Goal: Task Accomplishment & Management: Manage account settings

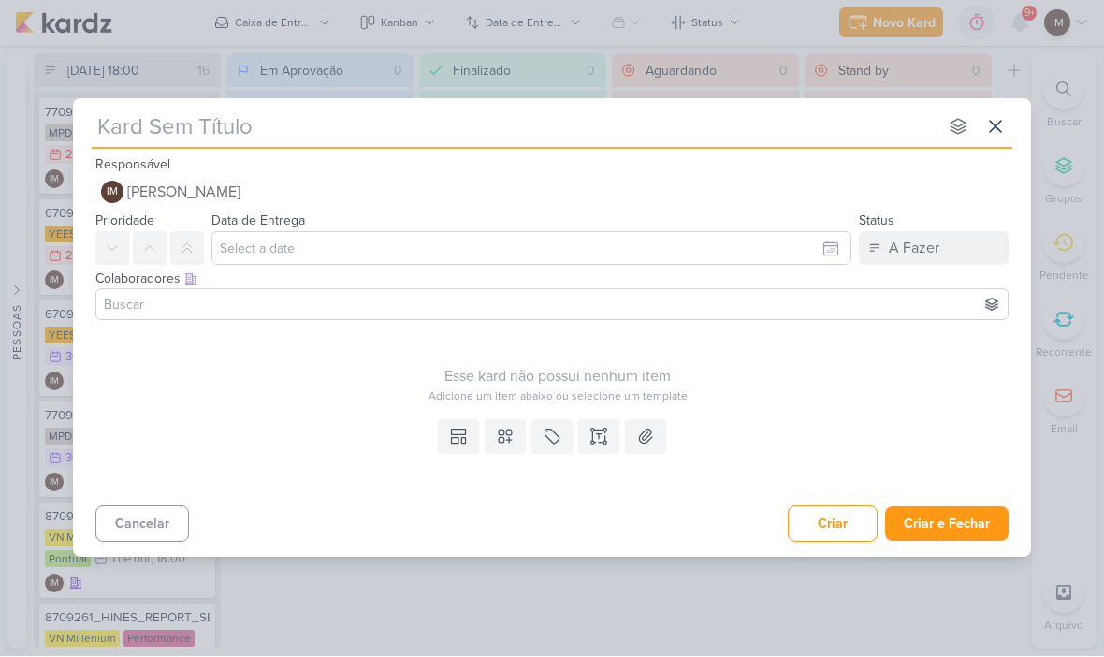
click at [110, 119] on input "text" at bounding box center [515, 127] width 846 height 34
type input "6709291_YEES_AJUSTES_LINHA_DO_TEMPO_SITE"
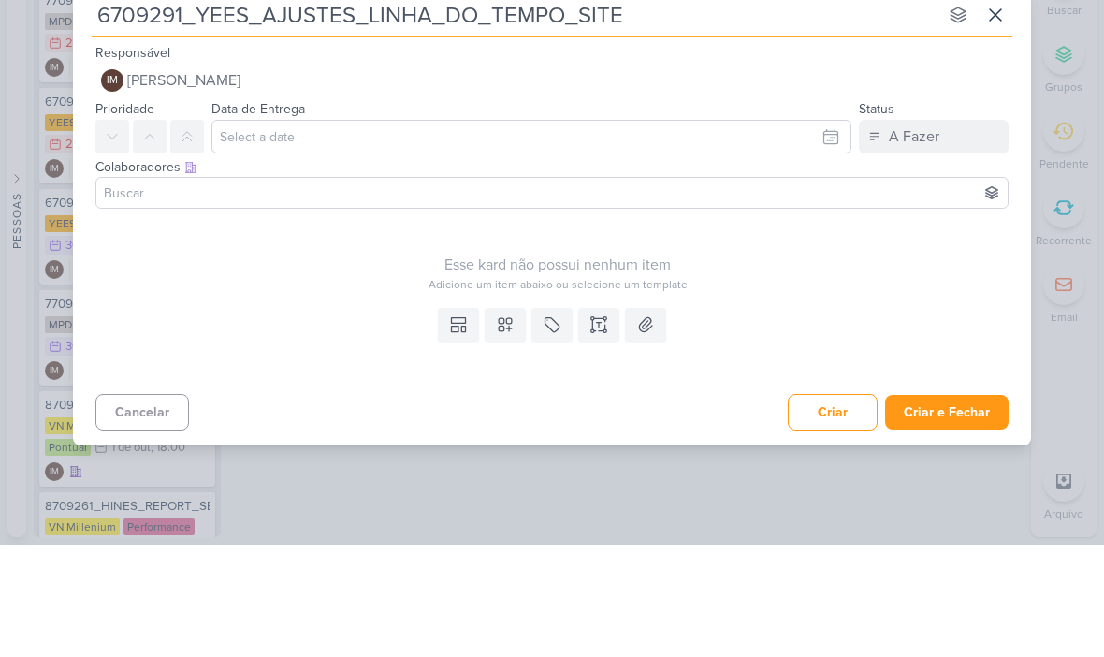
type input "6709291_YEES_AJUSTES_LINHA_DO_TEMPO_SITE"
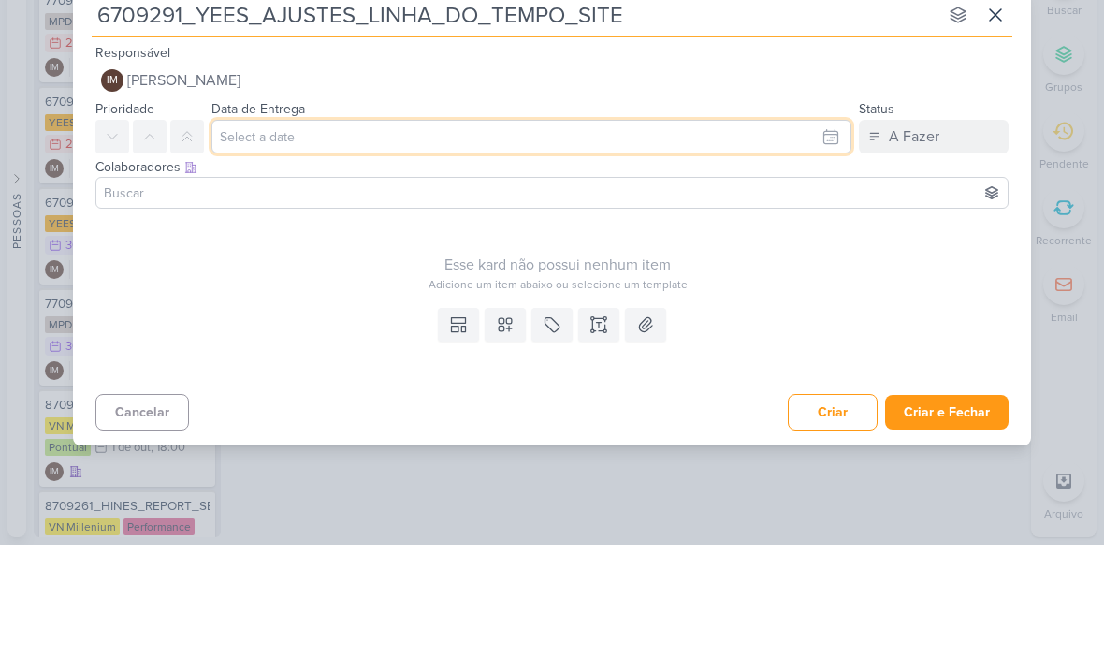
click at [832, 232] on input "text" at bounding box center [531, 249] width 640 height 34
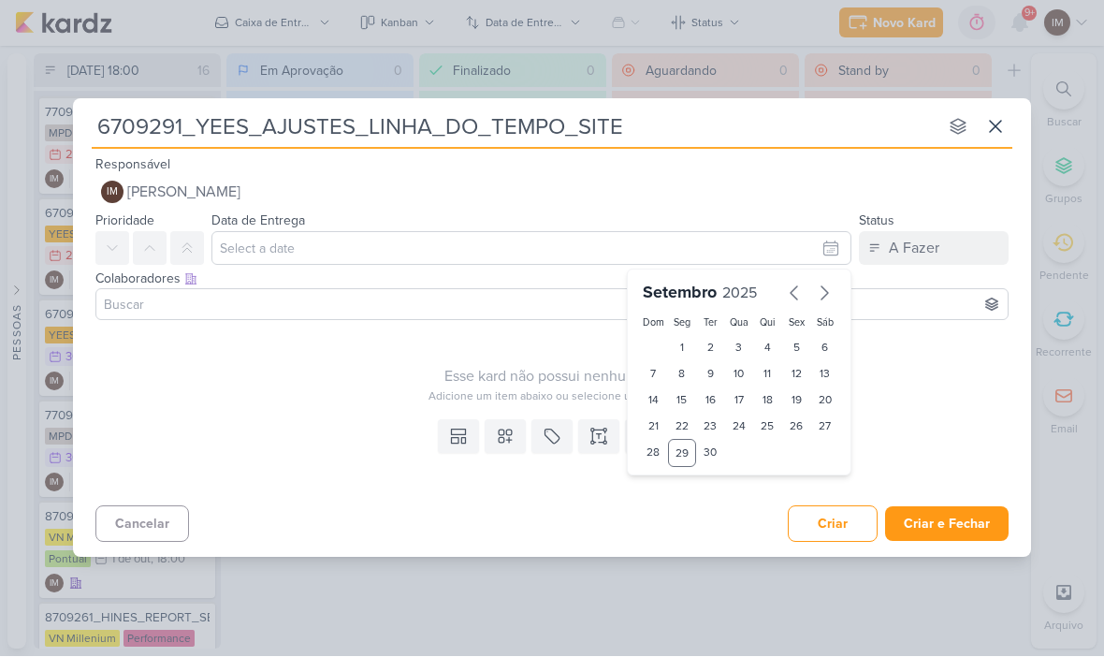
click at [714, 442] on div "30" at bounding box center [710, 454] width 29 height 28
type input "[DATE] 23:59"
click at [686, 481] on select "00 01 02 03 04 05 06 07 08 09 10 11 12 13 14 15 16 17 18 19 20 21 22 23" at bounding box center [682, 486] width 26 height 22
select select "18"
type input "[DATE] 18:59"
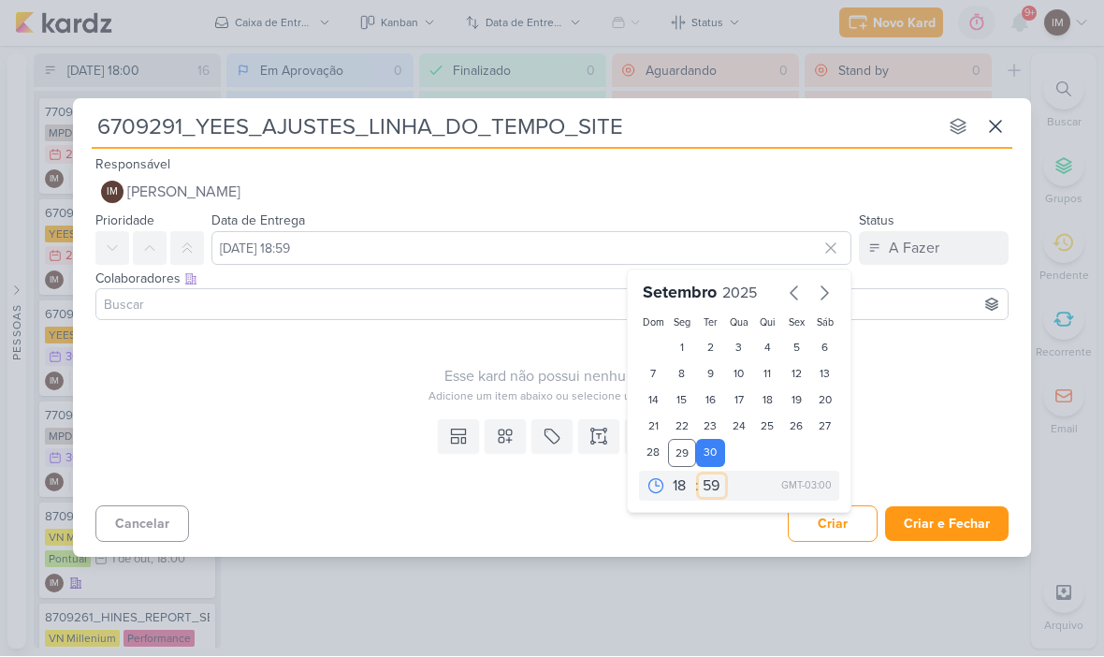
click at [702, 489] on select "00 05 10 15 20 25 30 35 40 45 50 55 59" at bounding box center [712, 486] width 26 height 22
select select "0"
type input "[DATE] 18:00"
click at [231, 360] on div "Esse kard não possui nenhum item Adicione um item abaixo ou selecione um templa…" at bounding box center [557, 366] width 924 height 77
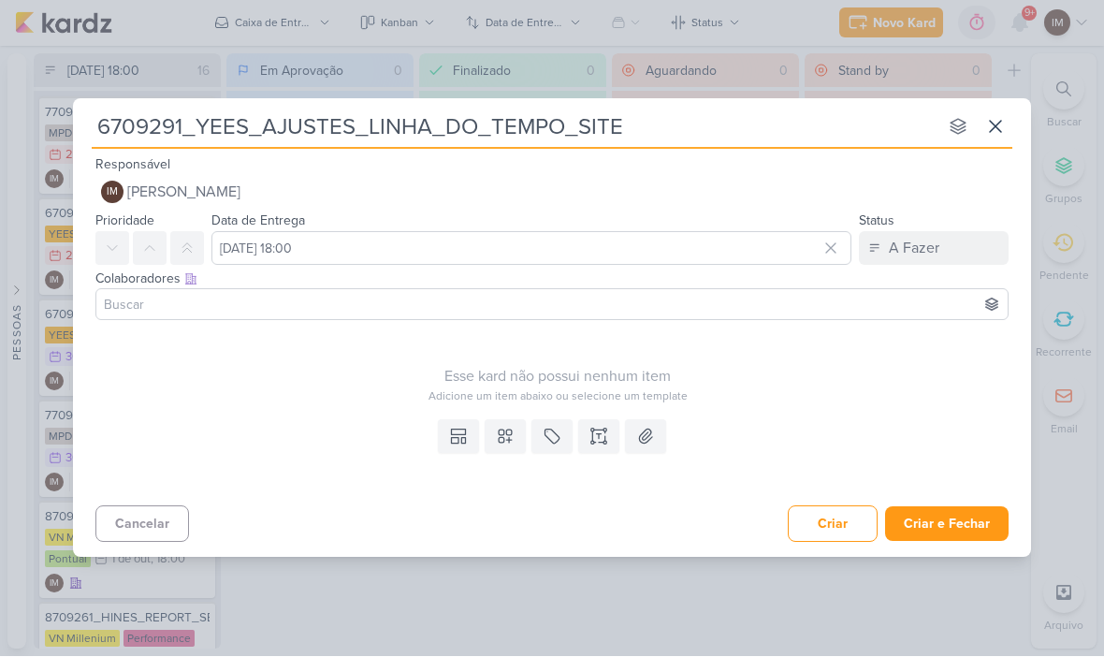
click at [515, 434] on button at bounding box center [505, 437] width 41 height 34
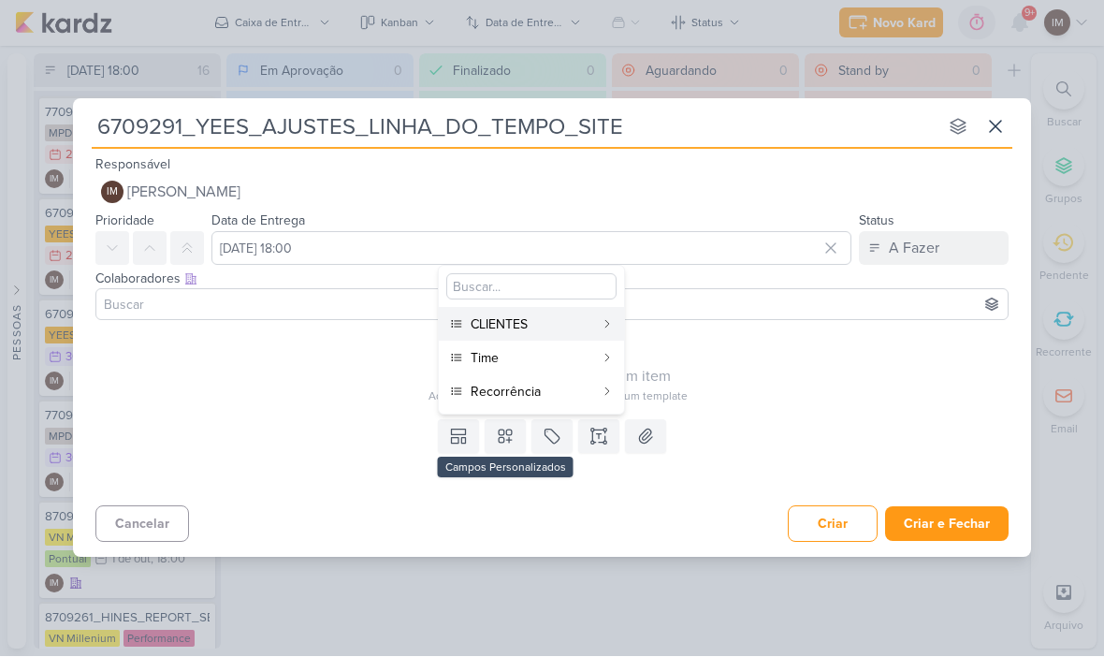
click at [601, 312] on button "CLIENTES" at bounding box center [531, 325] width 185 height 34
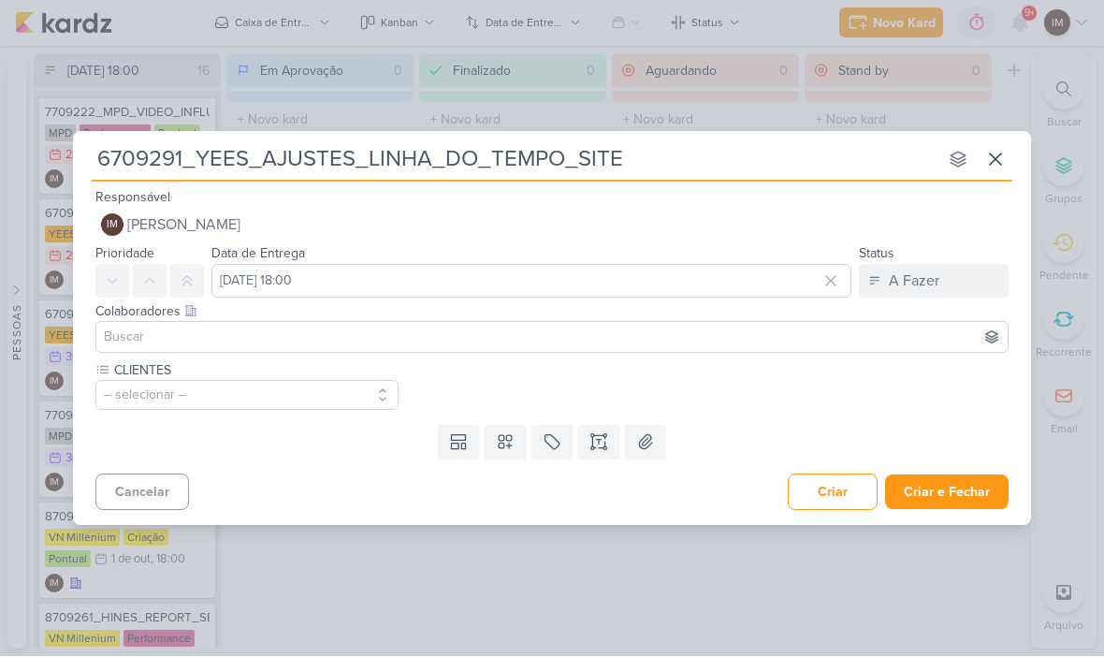
click at [506, 444] on icon at bounding box center [505, 442] width 13 height 13
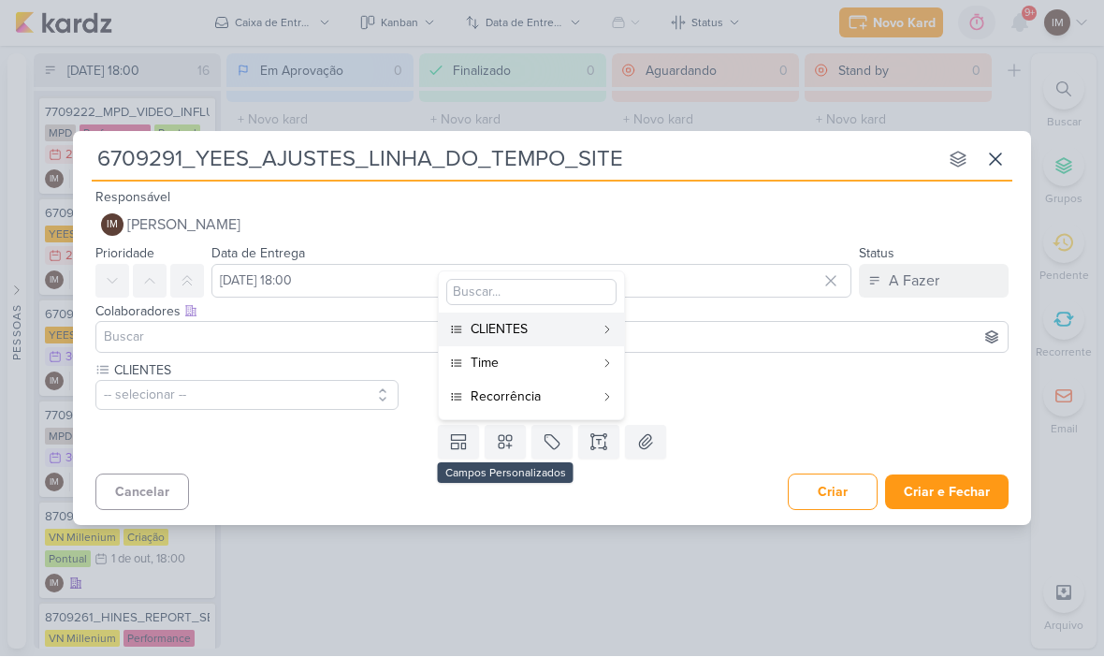
click at [582, 363] on div "Time" at bounding box center [532, 364] width 123 height 20
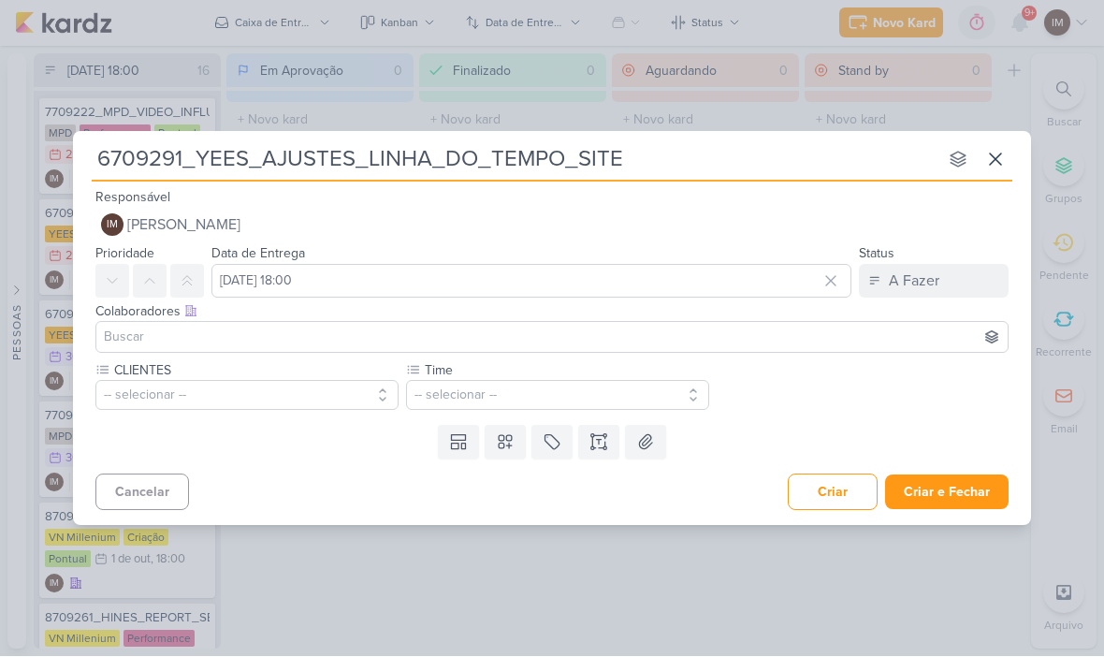
click at [508, 442] on icon at bounding box center [505, 442] width 19 height 19
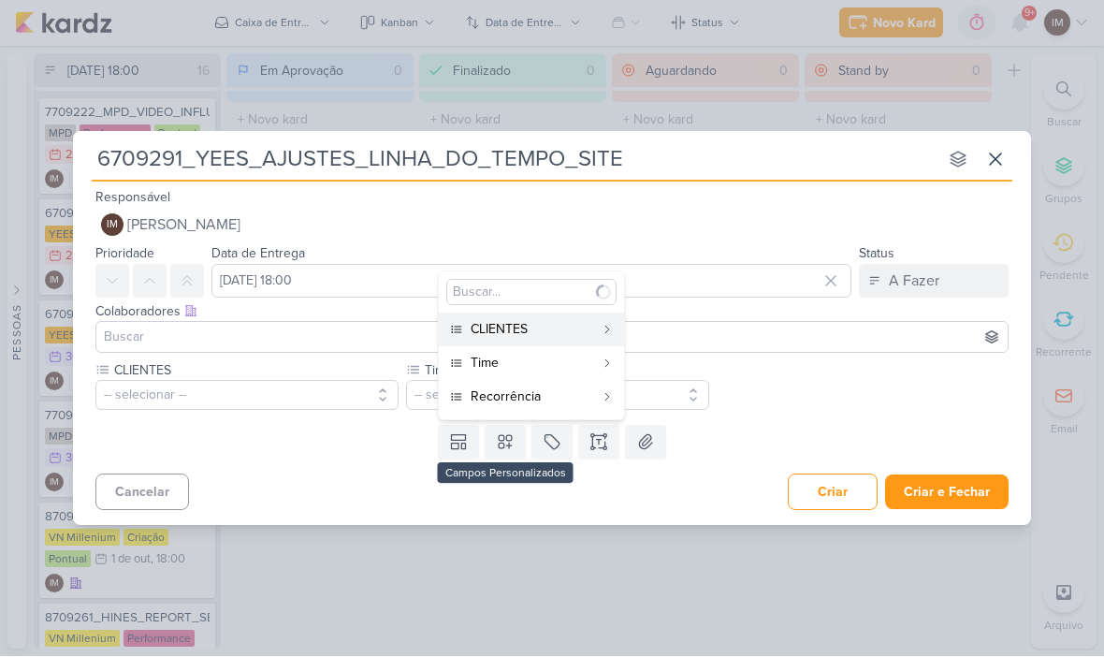
click at [582, 398] on div "Recorrência" at bounding box center [532, 397] width 123 height 20
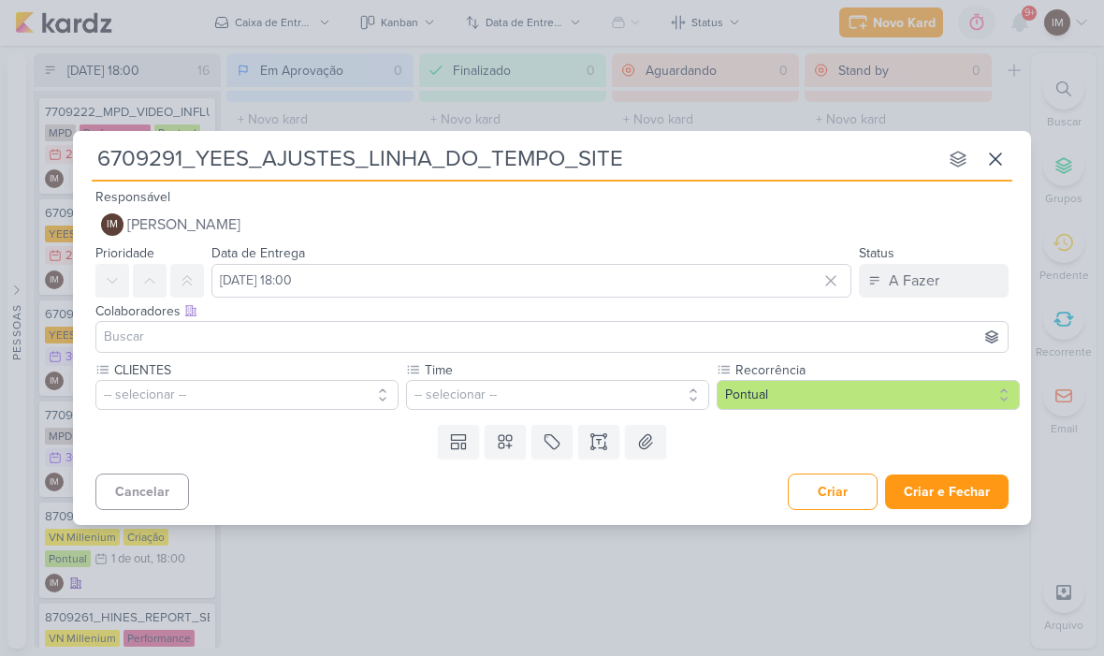
click at [207, 386] on button "-- selecionar --" at bounding box center [246, 396] width 303 height 30
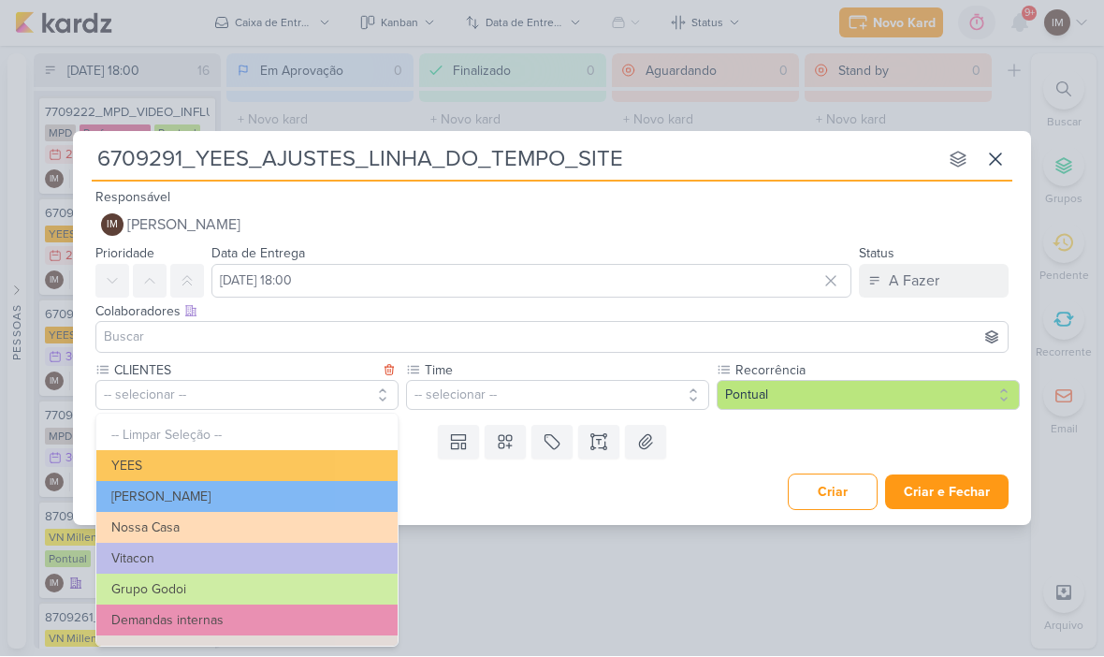
click at [294, 457] on button "YEES" at bounding box center [246, 466] width 301 height 31
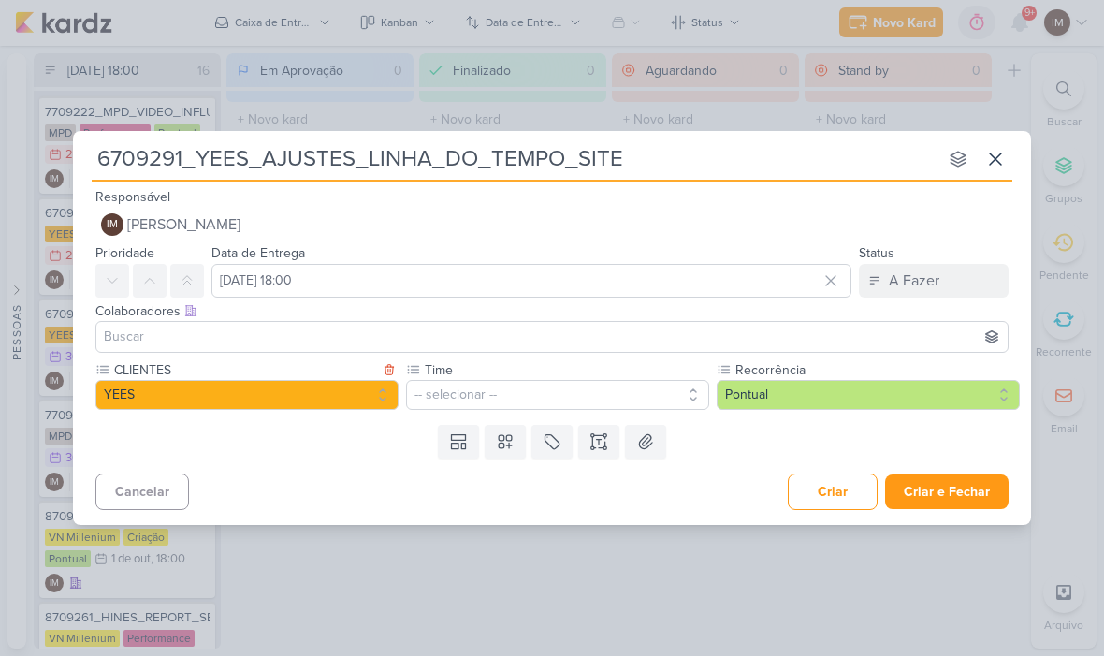
click at [486, 399] on button "-- selecionar --" at bounding box center [557, 396] width 303 height 30
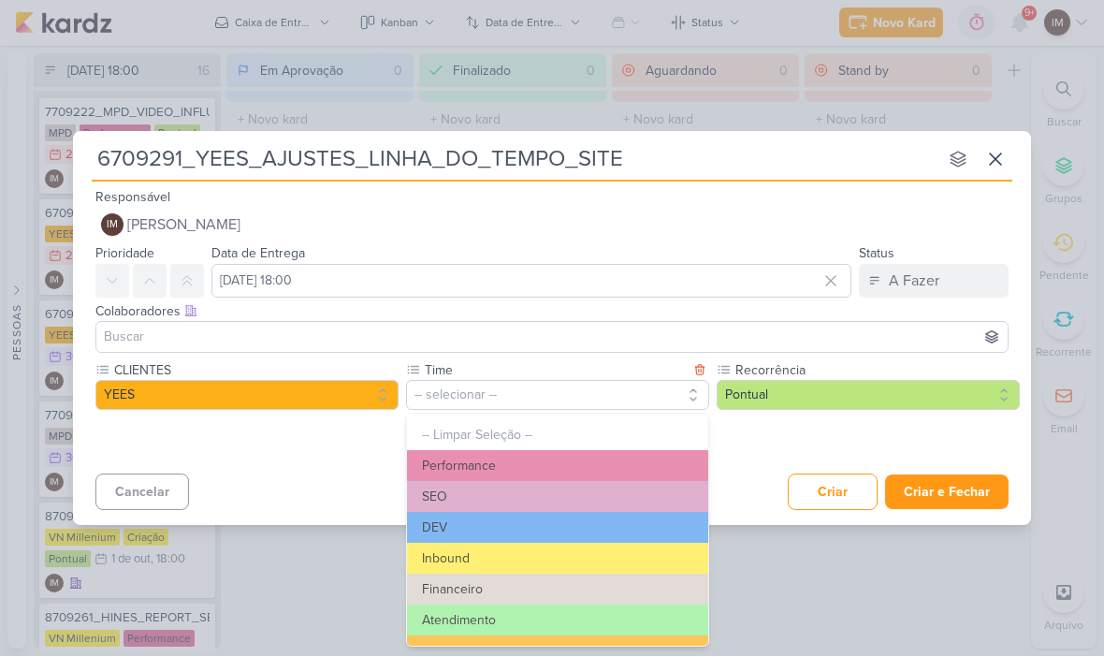
click at [527, 460] on button "Performance" at bounding box center [557, 466] width 301 height 31
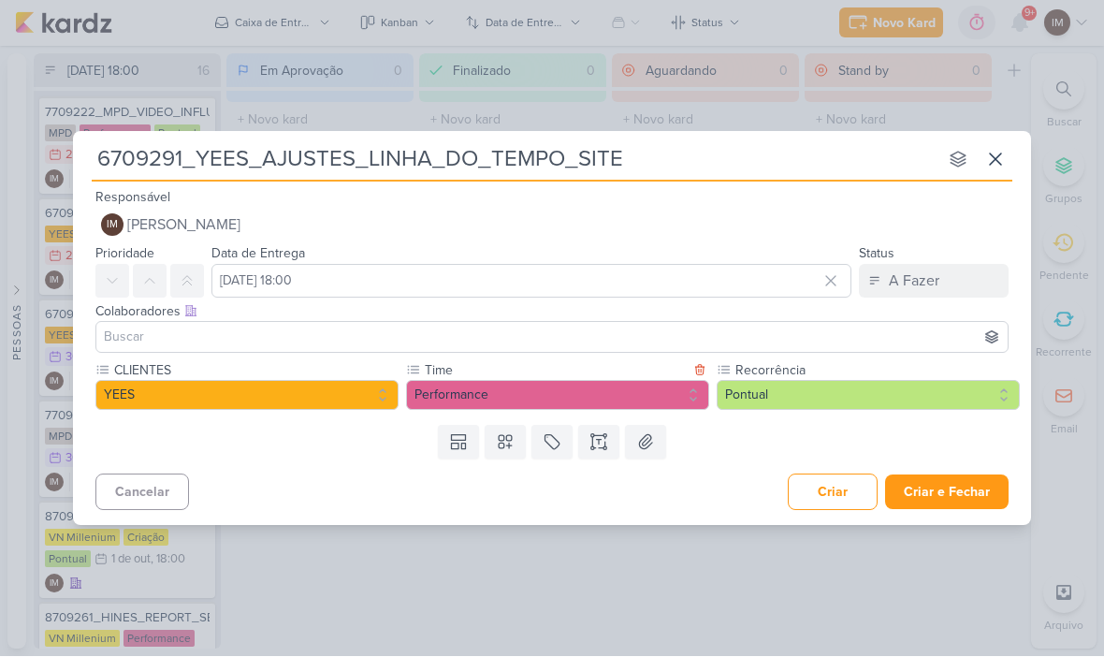
click at [617, 386] on button "Performance" at bounding box center [557, 396] width 303 height 30
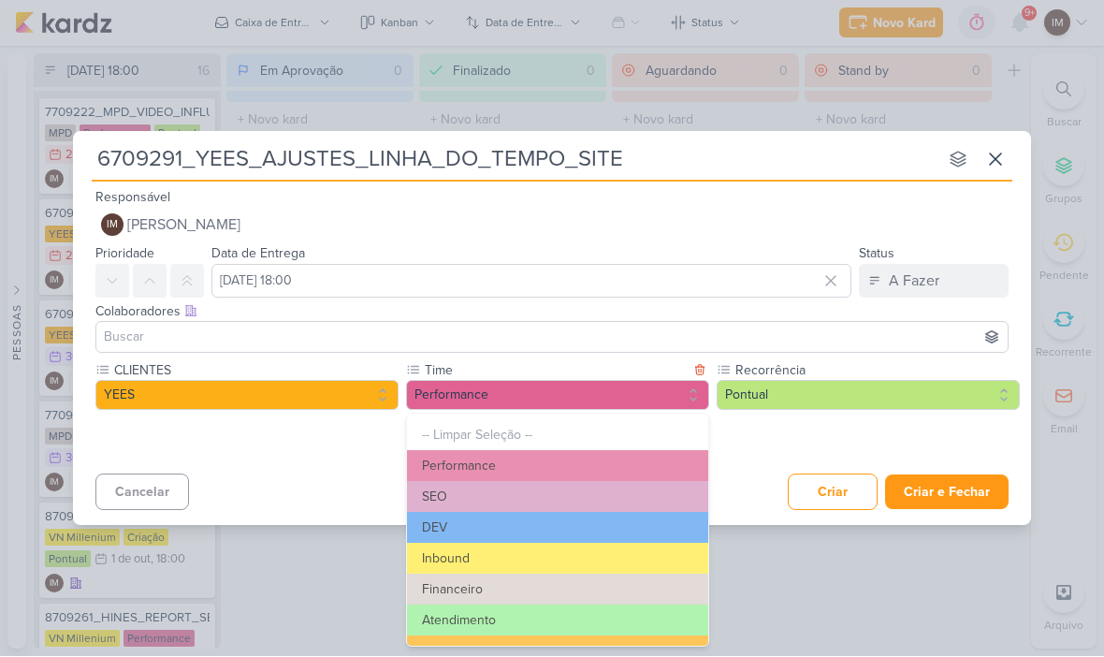
scroll to position [36, 0]
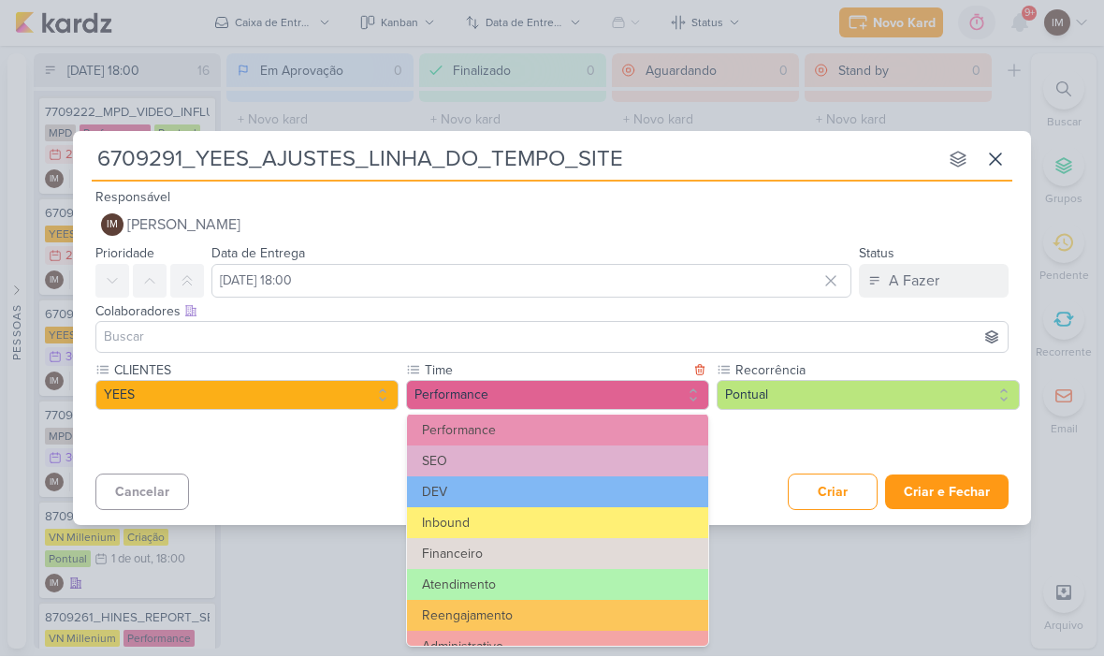
click at [549, 489] on button "DEV" at bounding box center [557, 492] width 301 height 31
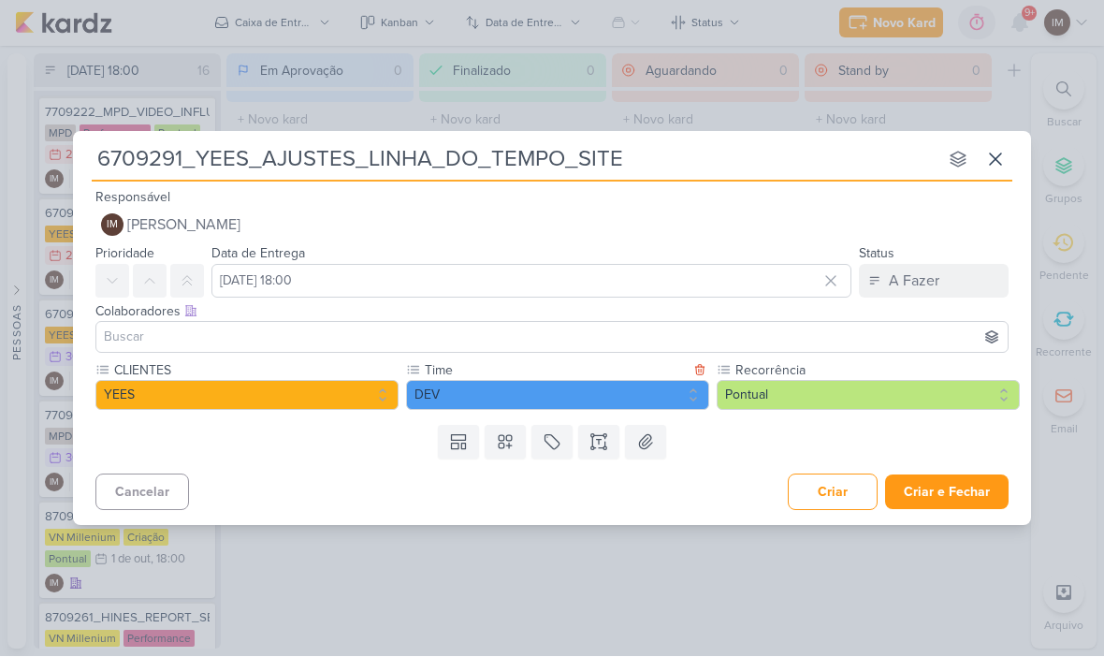
click at [514, 442] on icon at bounding box center [505, 442] width 19 height 19
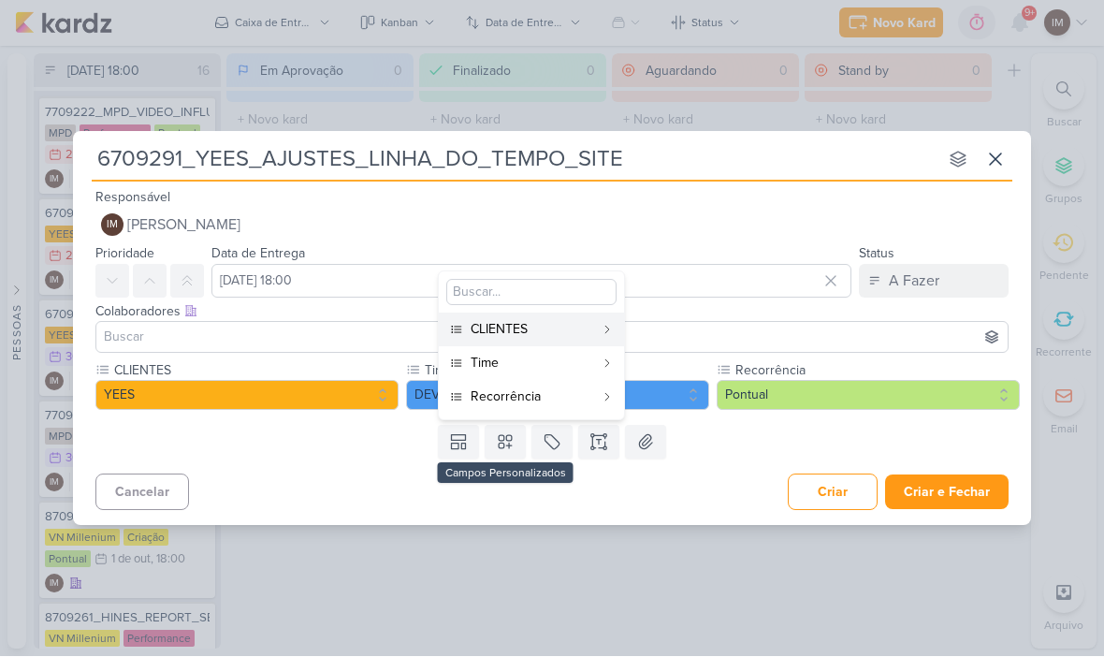
click at [605, 438] on icon at bounding box center [605, 442] width 0 height 9
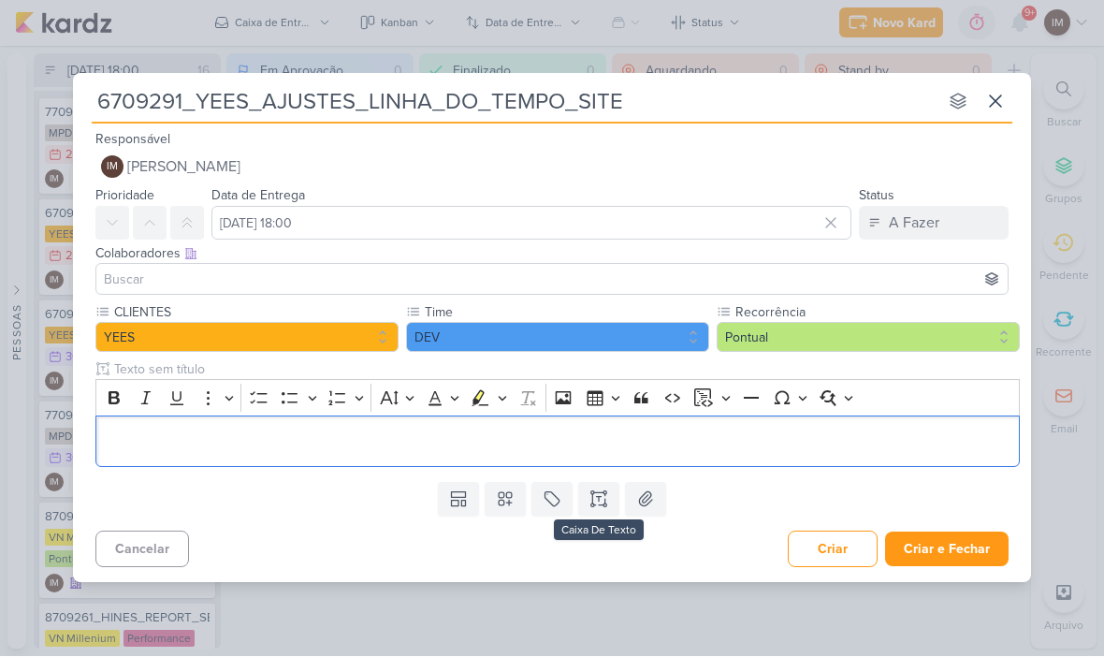
click at [527, 447] on p "Editor editing area: main" at bounding box center [558, 441] width 905 height 22
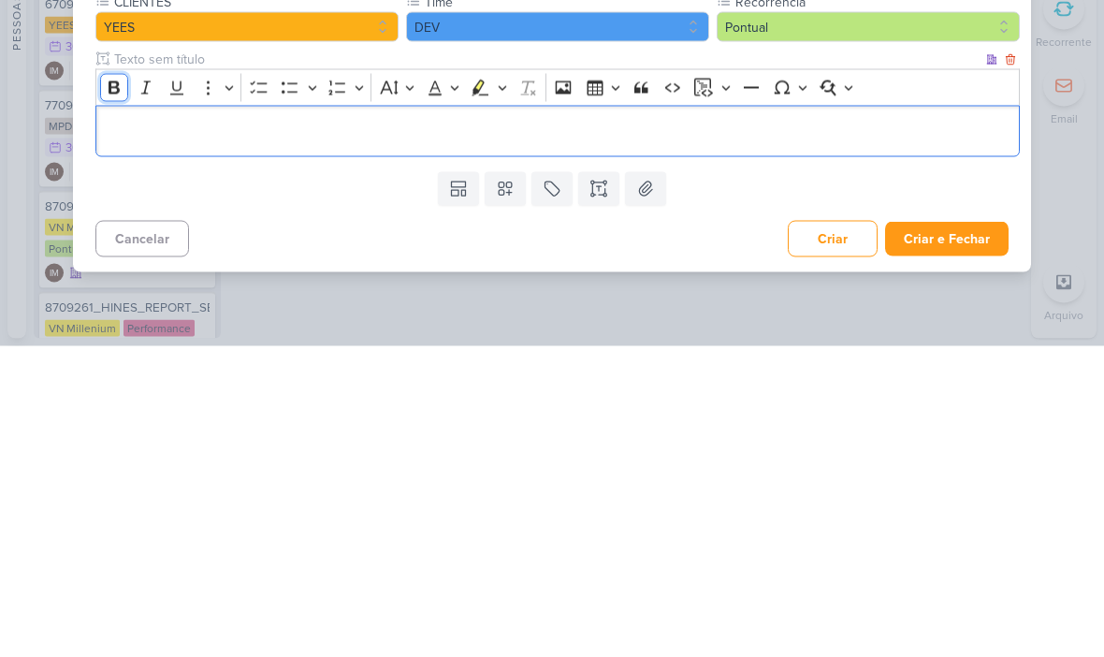
click at [112, 392] on icon "Editor toolbar" at bounding box center [114, 398] width 11 height 13
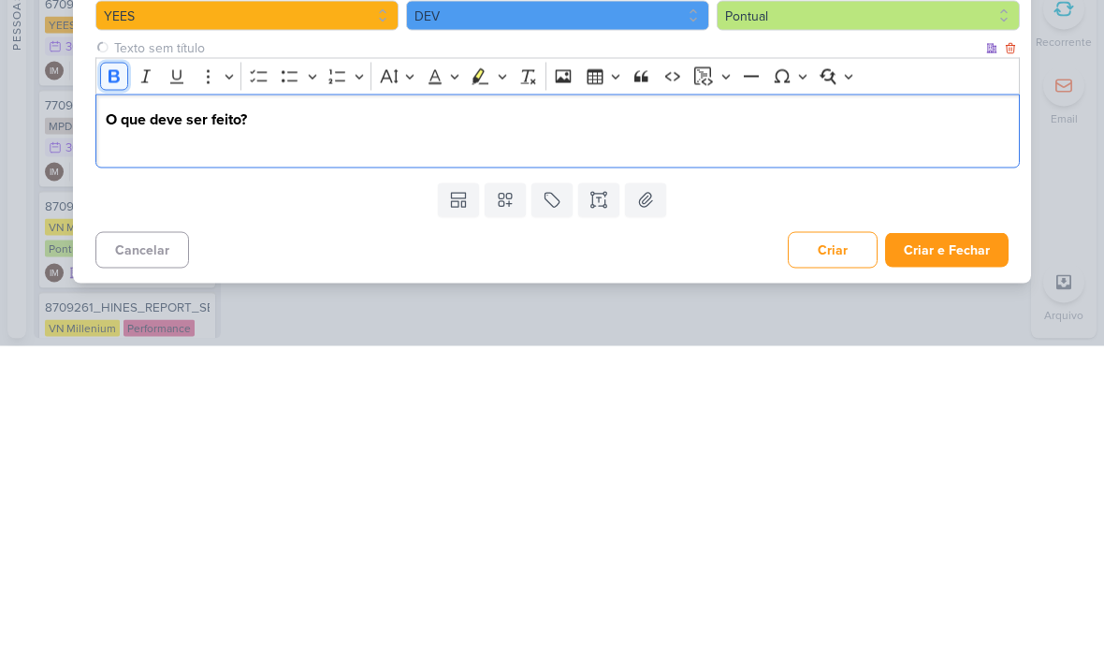
click at [108, 378] on icon "Editor toolbar" at bounding box center [114, 387] width 19 height 19
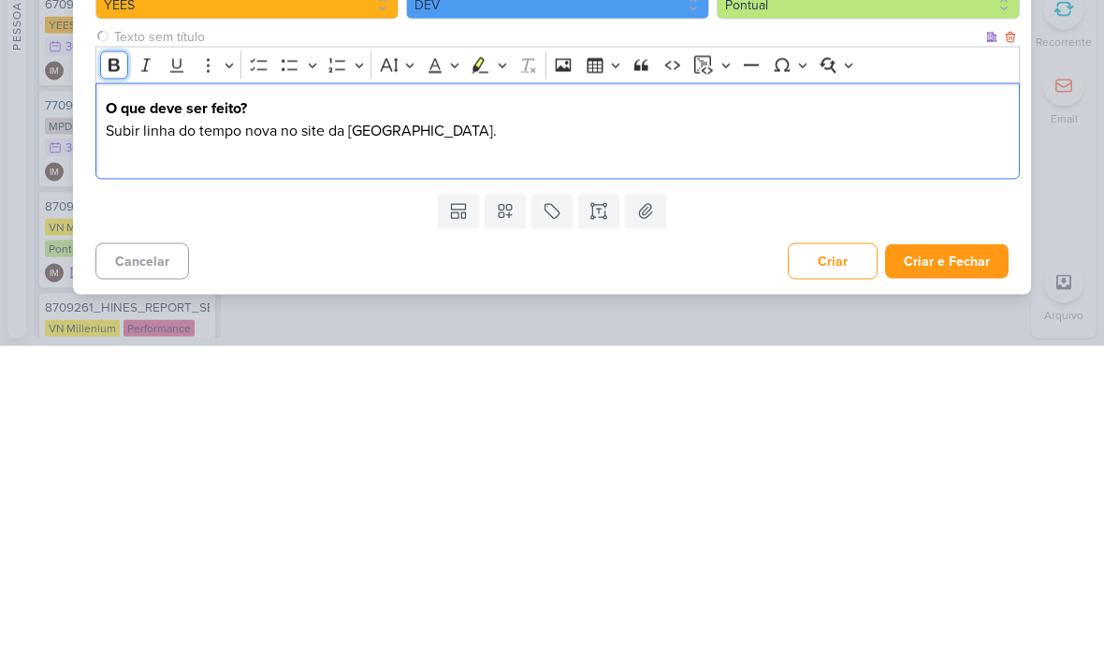
click at [109, 370] on icon "Editor toolbar" at bounding box center [114, 376] width 11 height 13
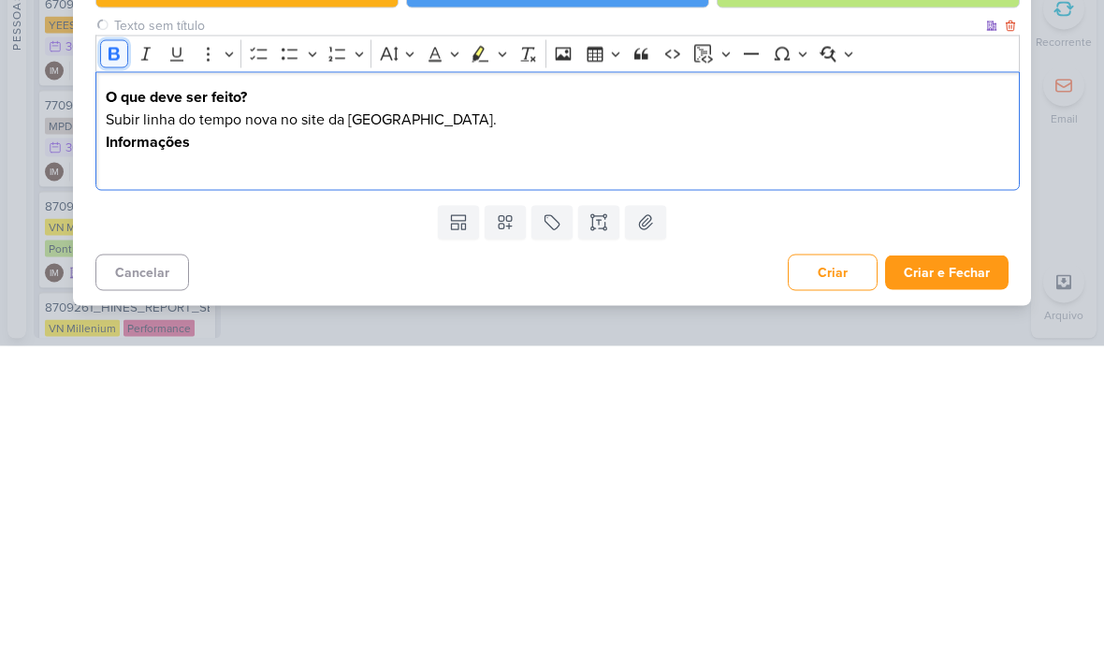
click at [112, 358] on icon "Editor toolbar" at bounding box center [114, 364] width 11 height 13
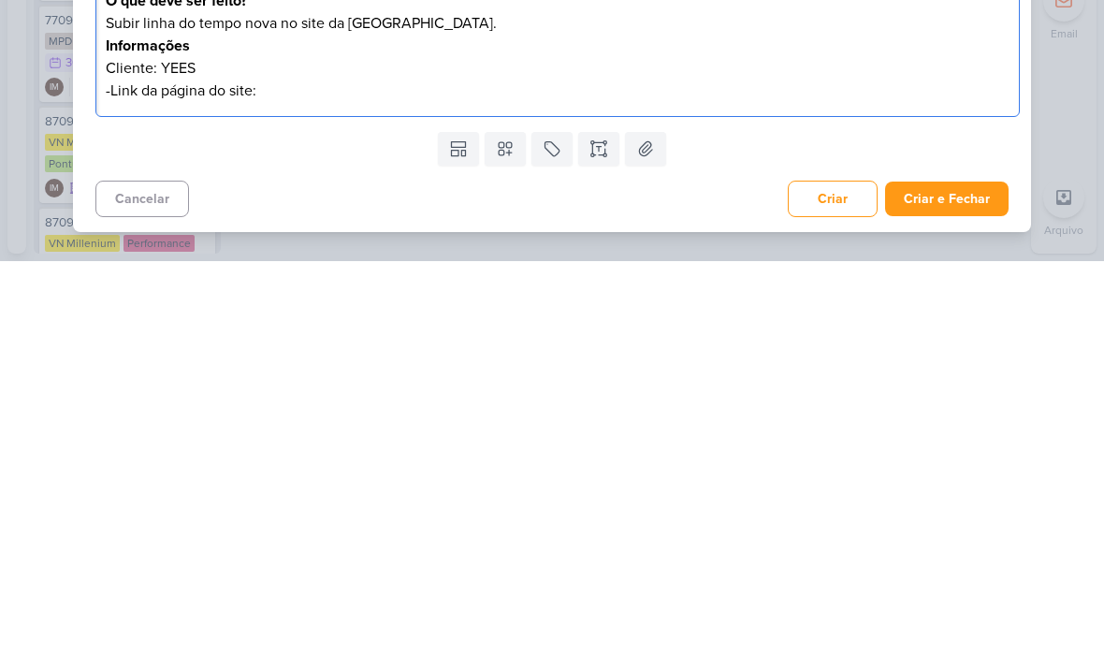
click at [949, 577] on button "Criar e Fechar" at bounding box center [946, 594] width 123 height 35
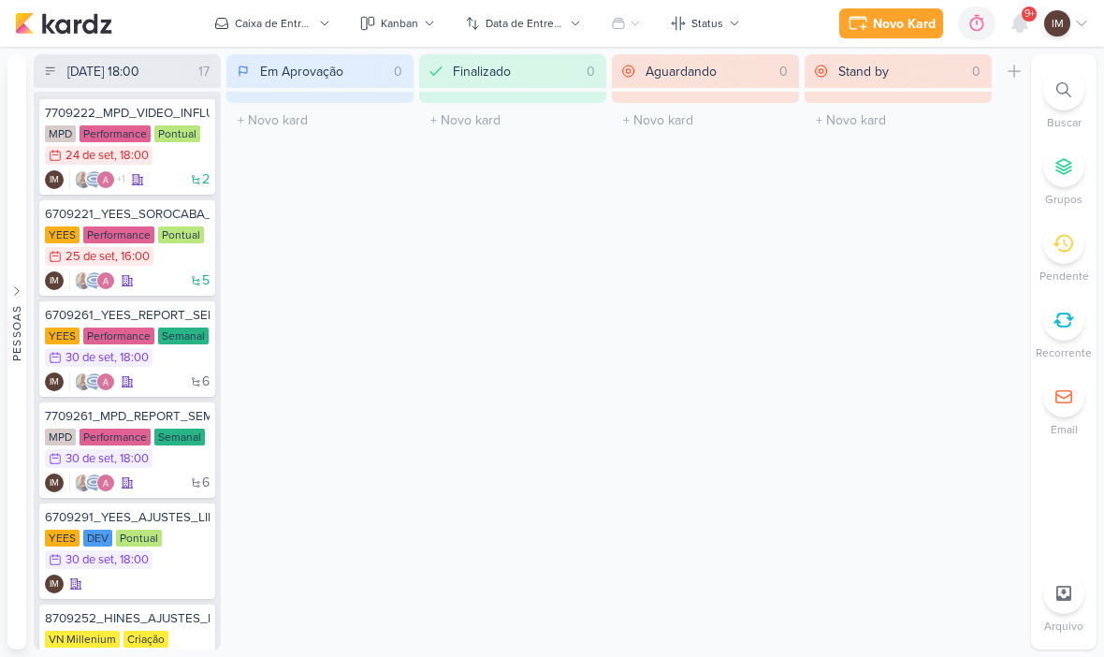
click at [906, 36] on button "Novo Kard" at bounding box center [891, 23] width 104 height 30
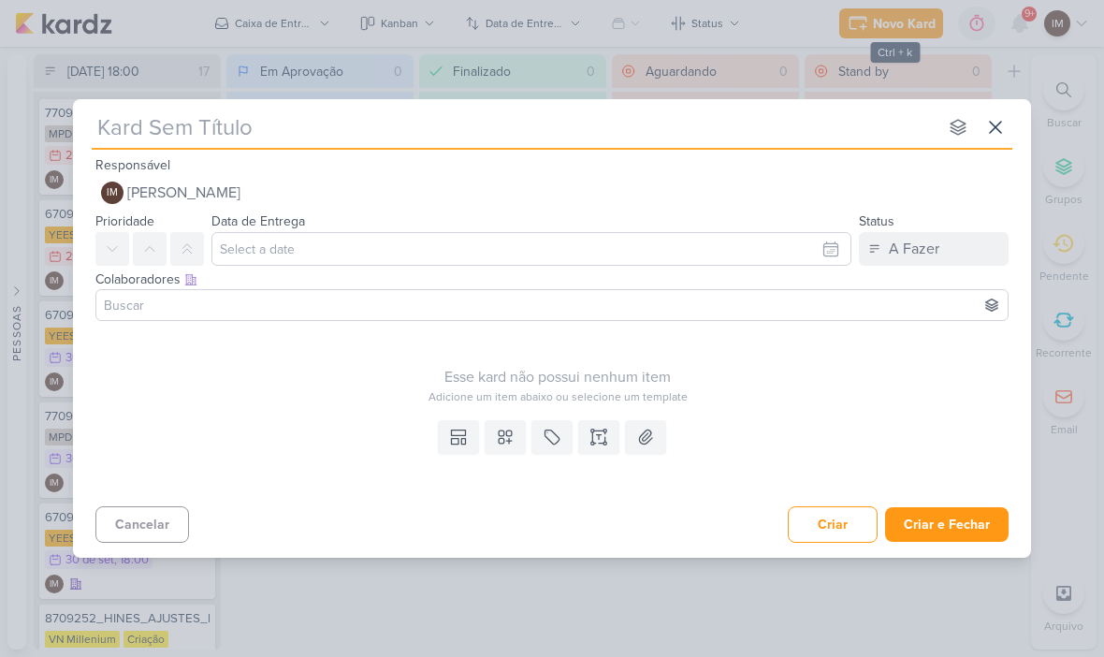
click at [997, 130] on icon at bounding box center [995, 127] width 11 height 11
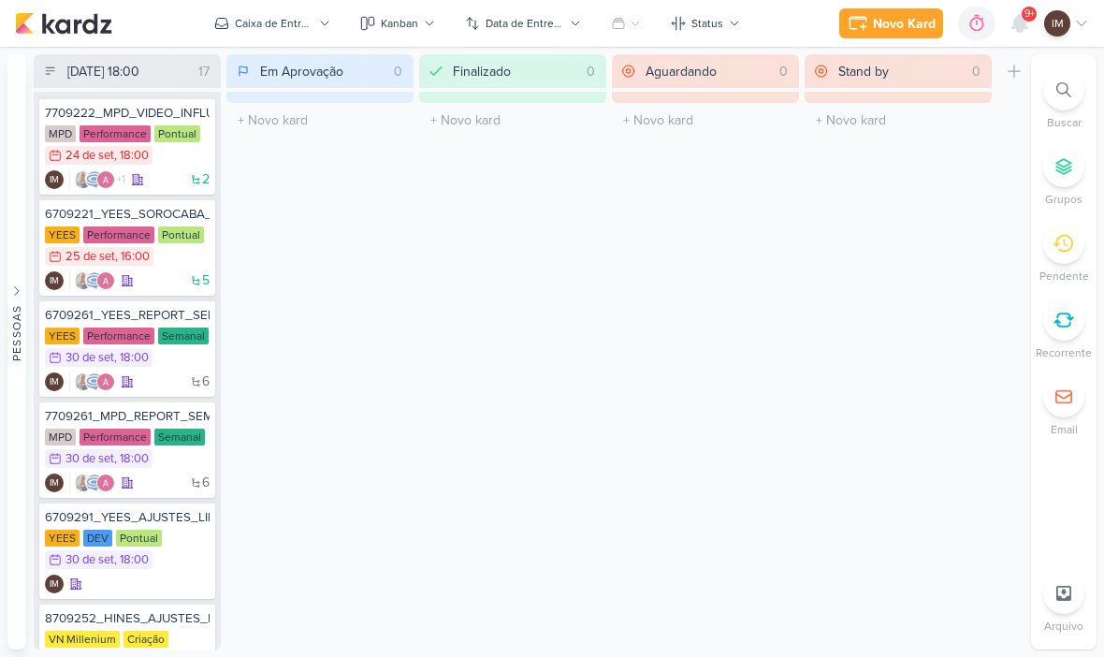
scroll to position [0, 0]
click at [178, 175] on div "2 +1 IM" at bounding box center [127, 179] width 165 height 19
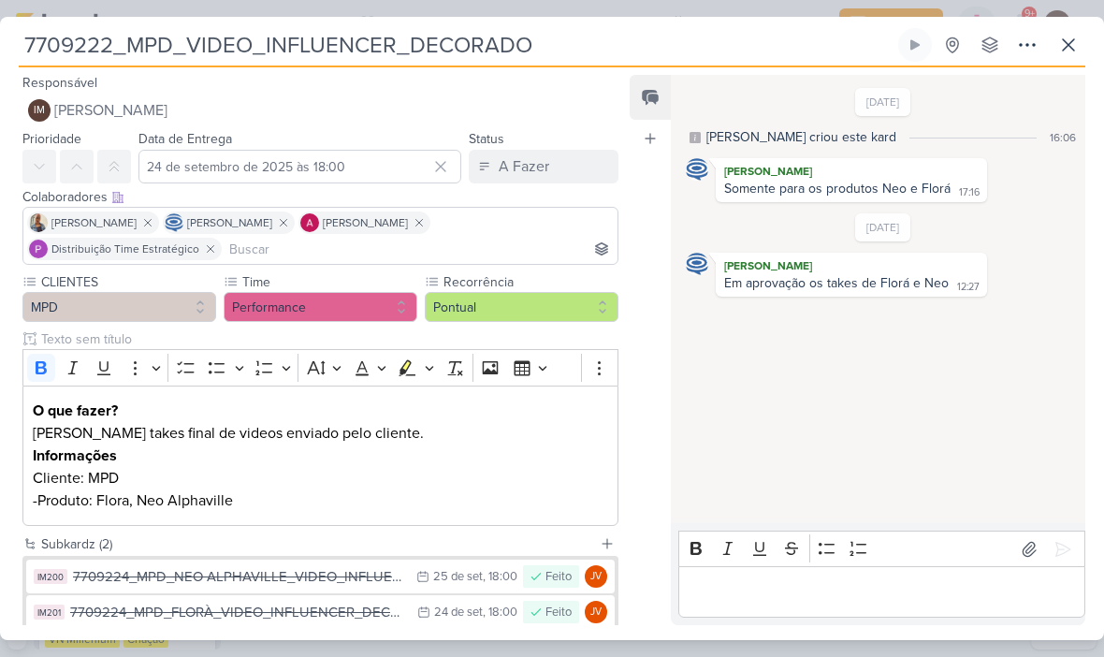
click at [528, 165] on div "A Fazer" at bounding box center [524, 166] width 51 height 22
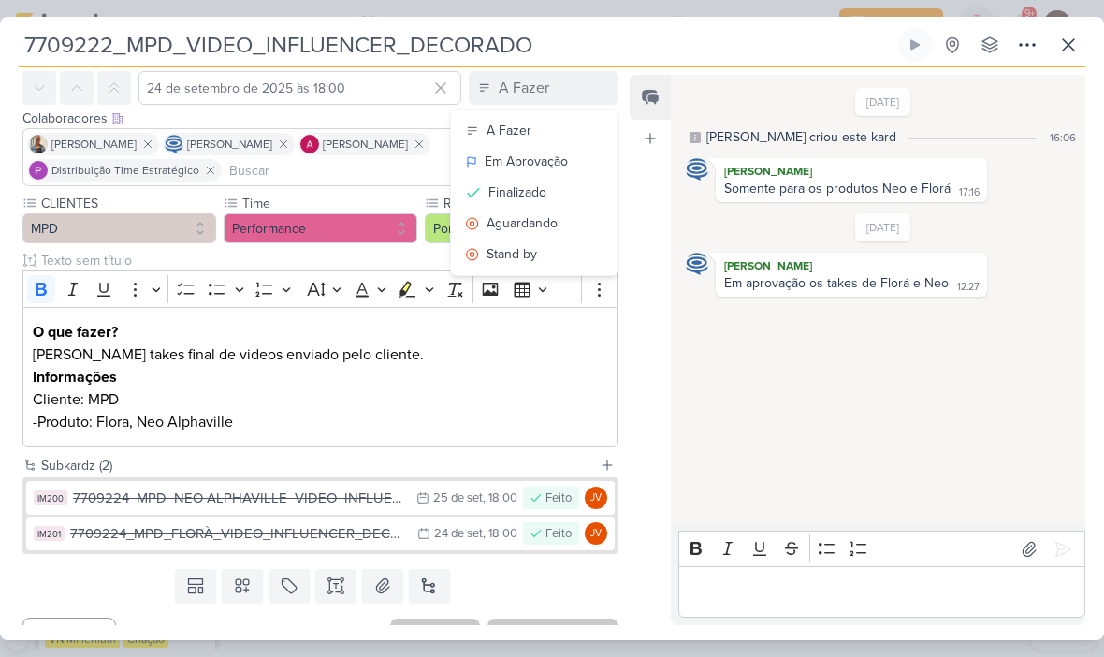
scroll to position [78, 0]
click at [537, 229] on div "Aguardando" at bounding box center [521, 224] width 71 height 20
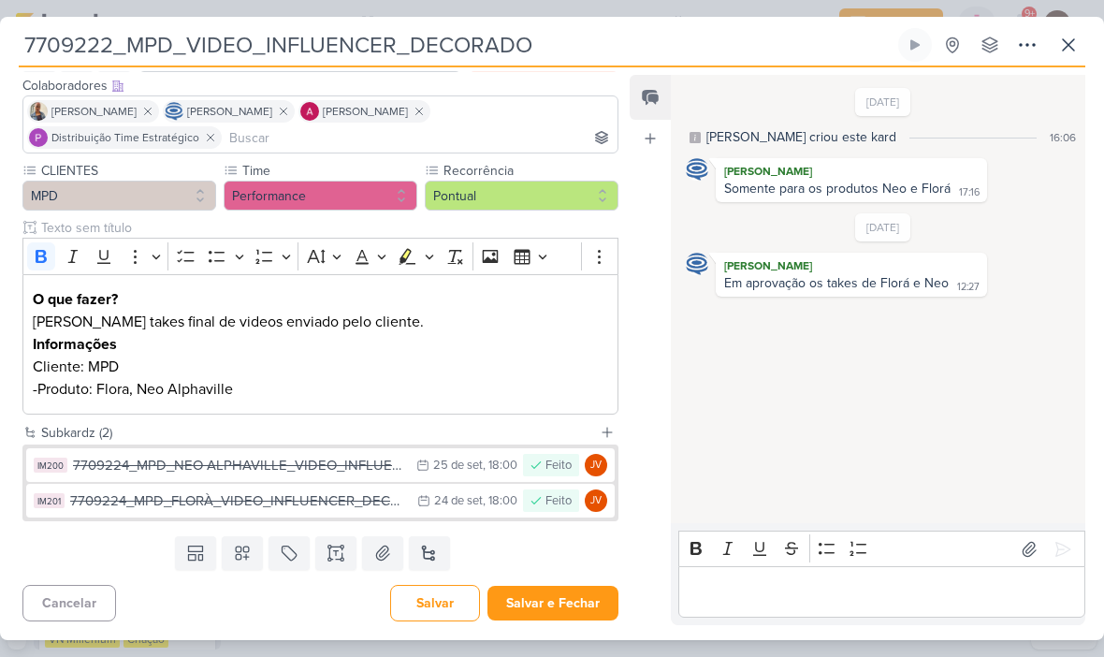
click at [559, 602] on button "Salvar e Fechar" at bounding box center [552, 603] width 131 height 35
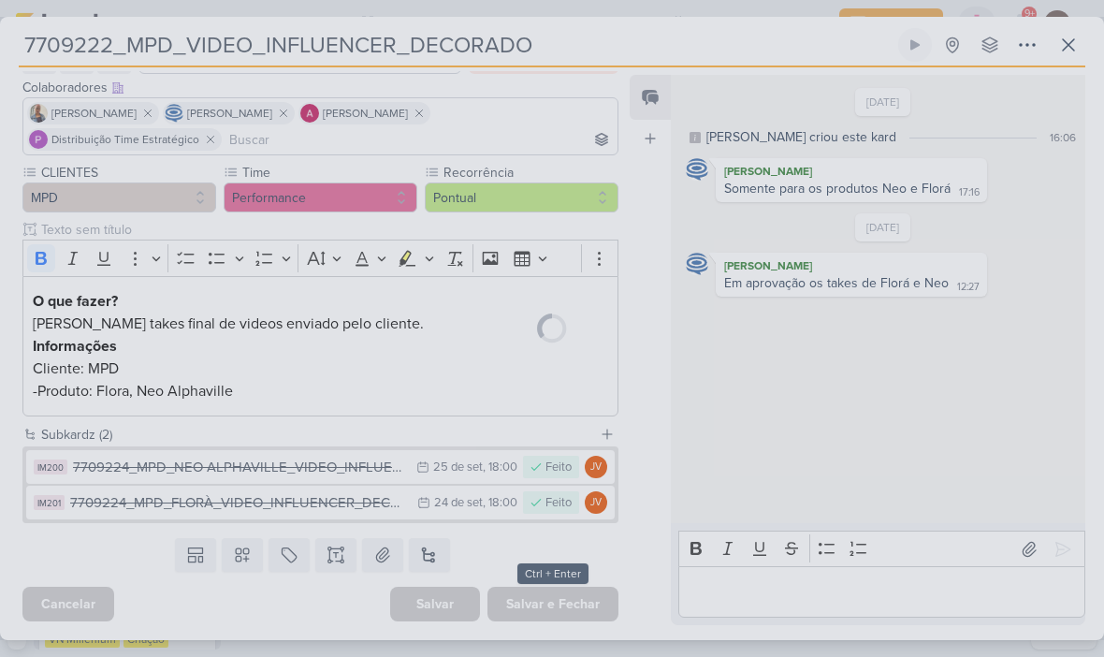
scroll to position [109, 0]
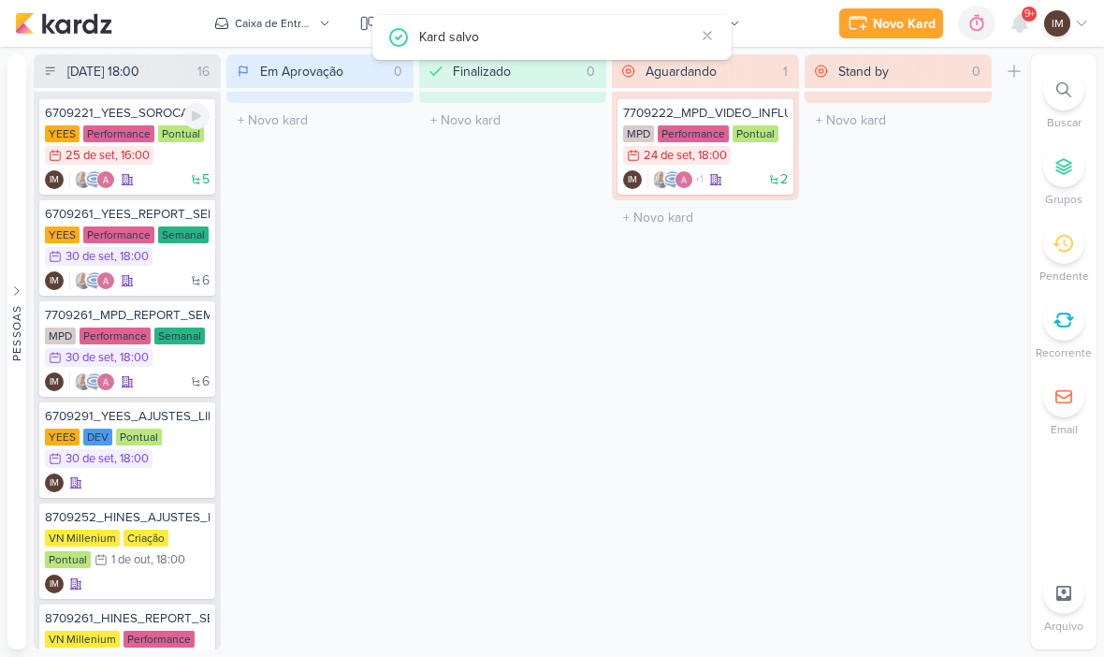
click at [182, 173] on div "5 IM" at bounding box center [127, 179] width 165 height 19
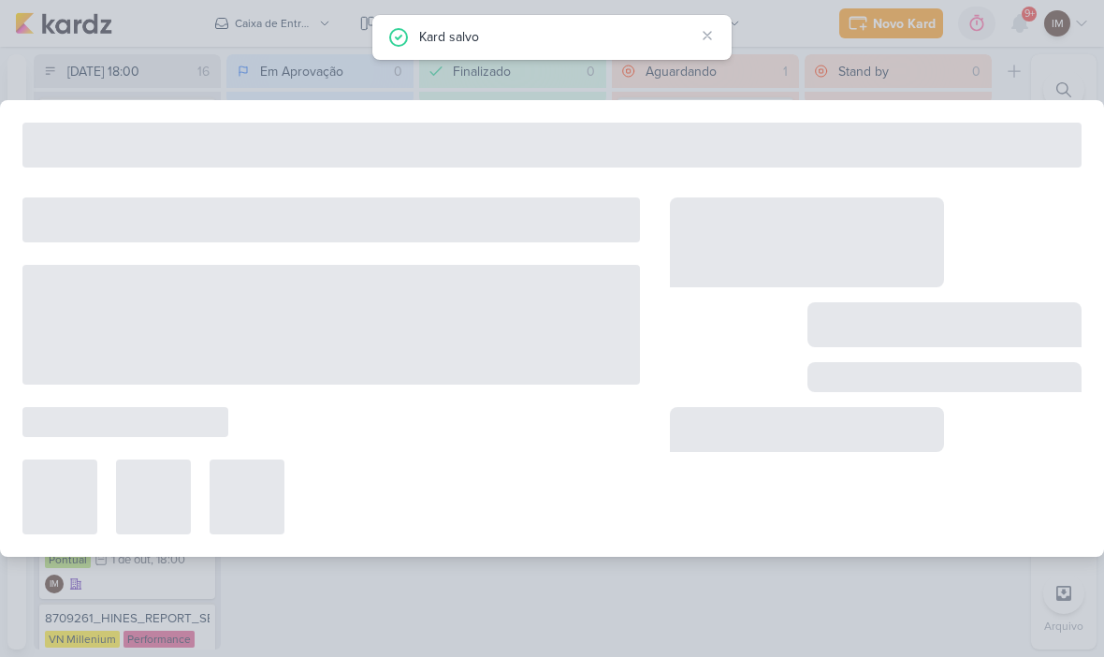
type input "6709221_YEES_SOROCABA_AJUSTES_CAMPANHAS_MIA"
type input "25 de setembro de 2025 às 16:00"
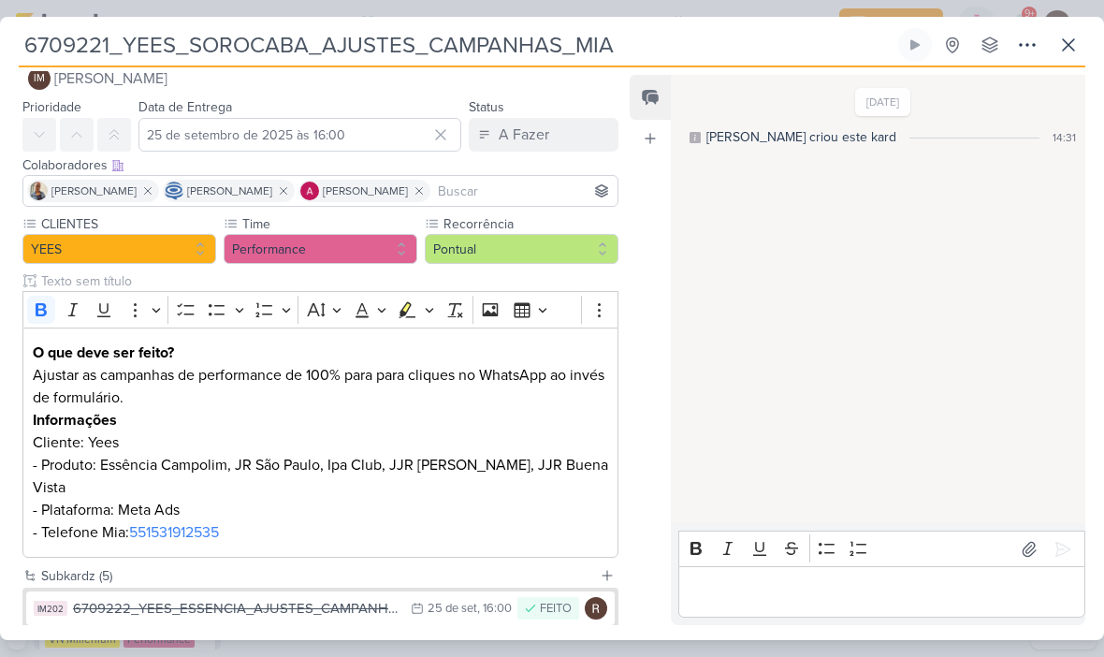
scroll to position [31, 0]
click at [533, 136] on div "A Fazer" at bounding box center [524, 135] width 51 height 22
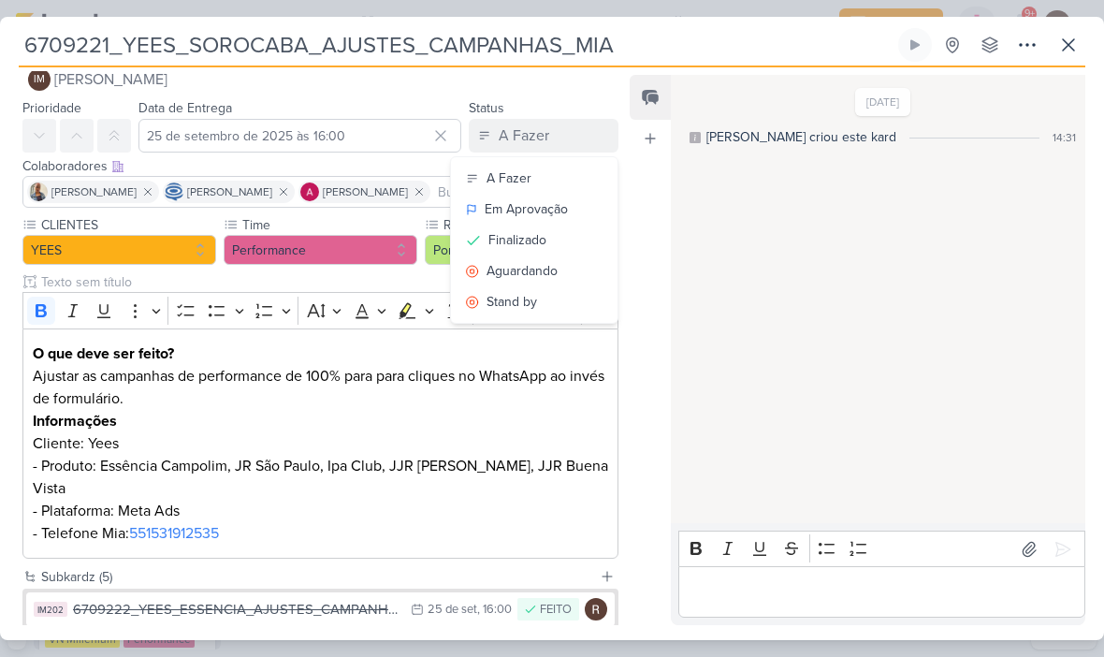
click at [532, 239] on div "Finalizado" at bounding box center [517, 240] width 58 height 20
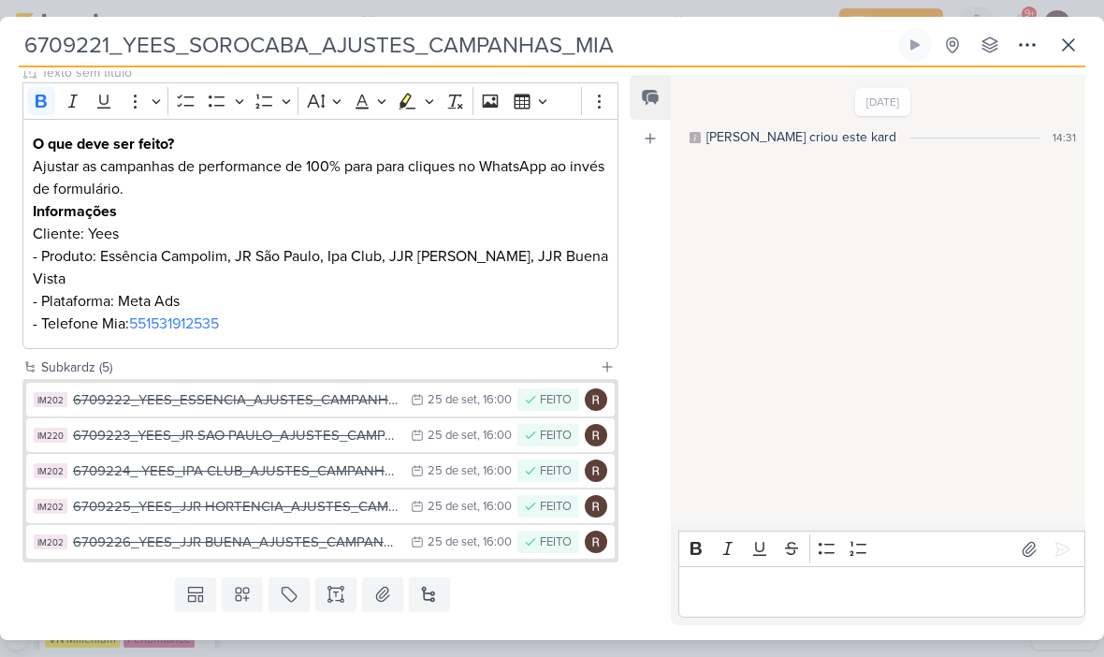
scroll to position [242, 0]
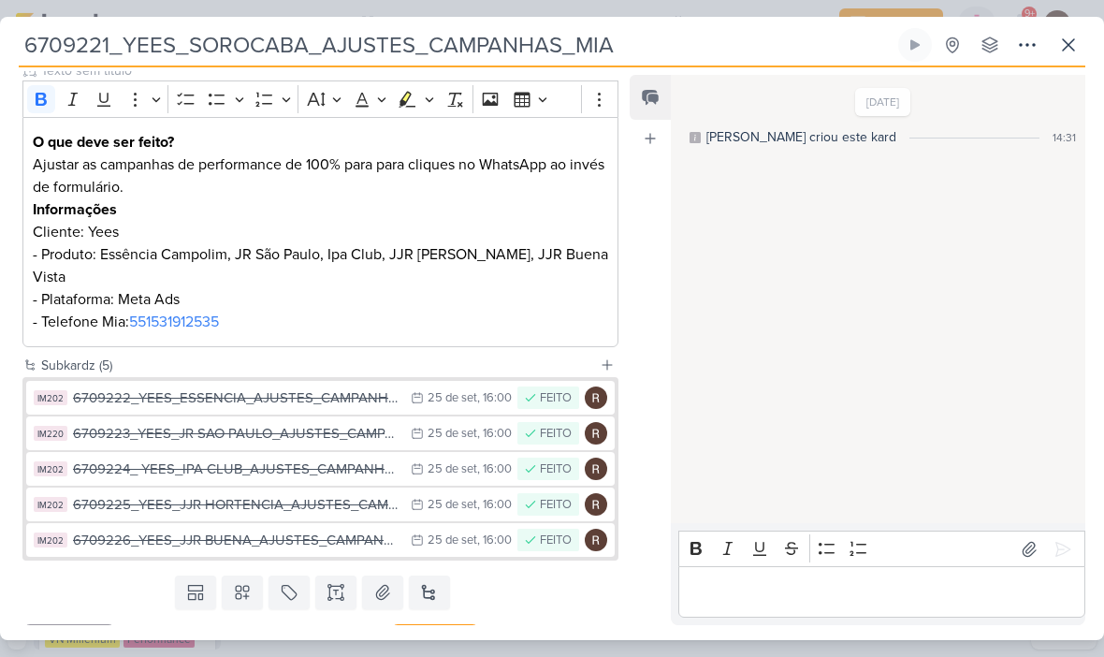
click at [541, 625] on button "Salvar e Fechar" at bounding box center [552, 642] width 131 height 35
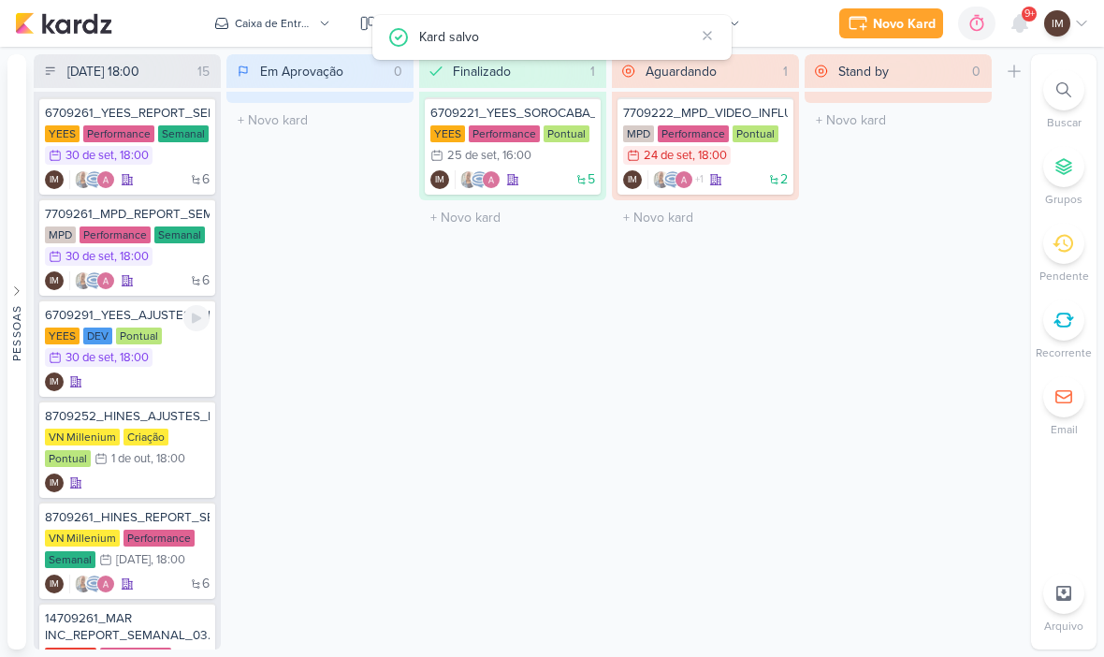
click at [176, 374] on div "IM" at bounding box center [127, 381] width 165 height 19
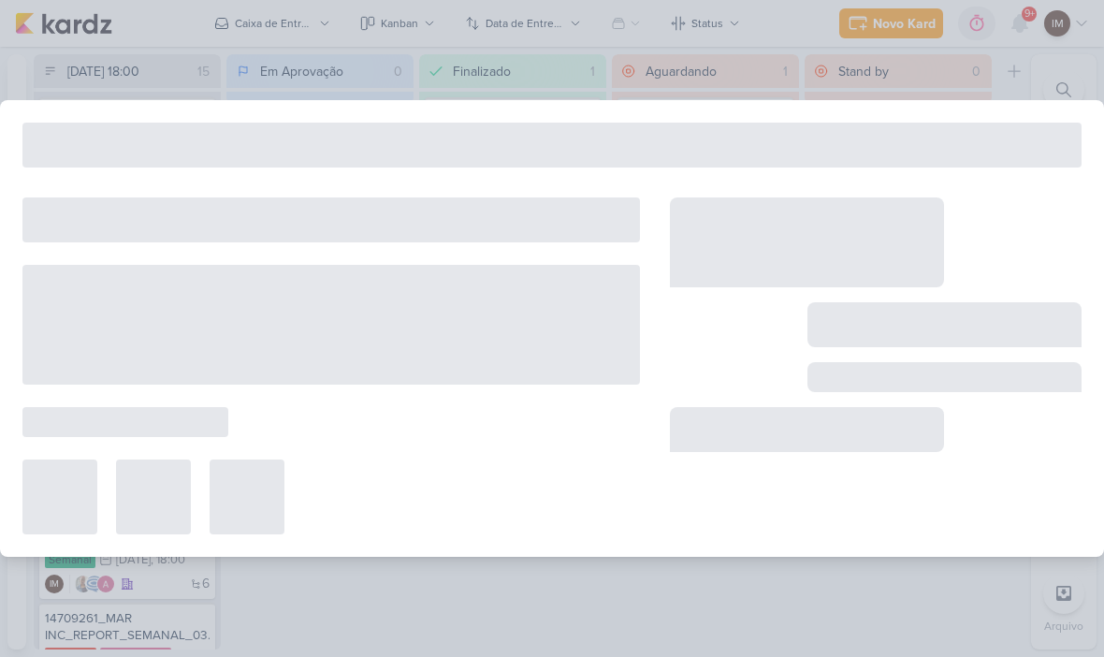
type input "6709291_YEES_AJUSTES_LINHA_DO_TEMPO_SITE"
type input "[DATE] 18:00"
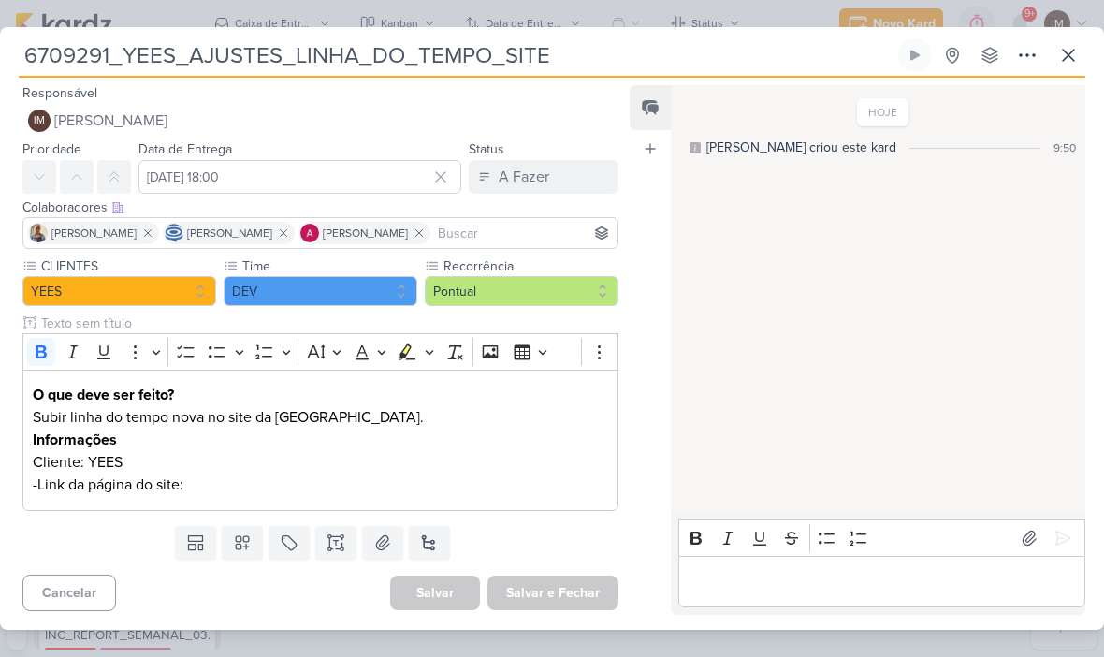
scroll to position [0, 0]
click at [315, 297] on button "DEV" at bounding box center [321, 291] width 194 height 30
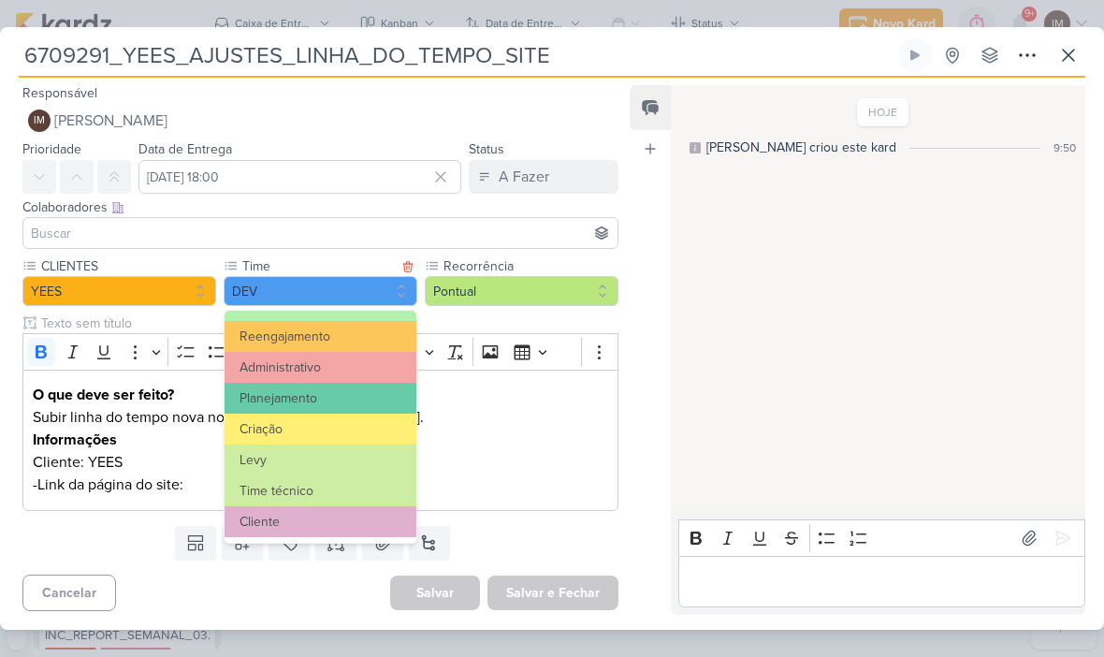
scroll to position [213, 0]
click at [353, 290] on button "DEV" at bounding box center [321, 291] width 194 height 30
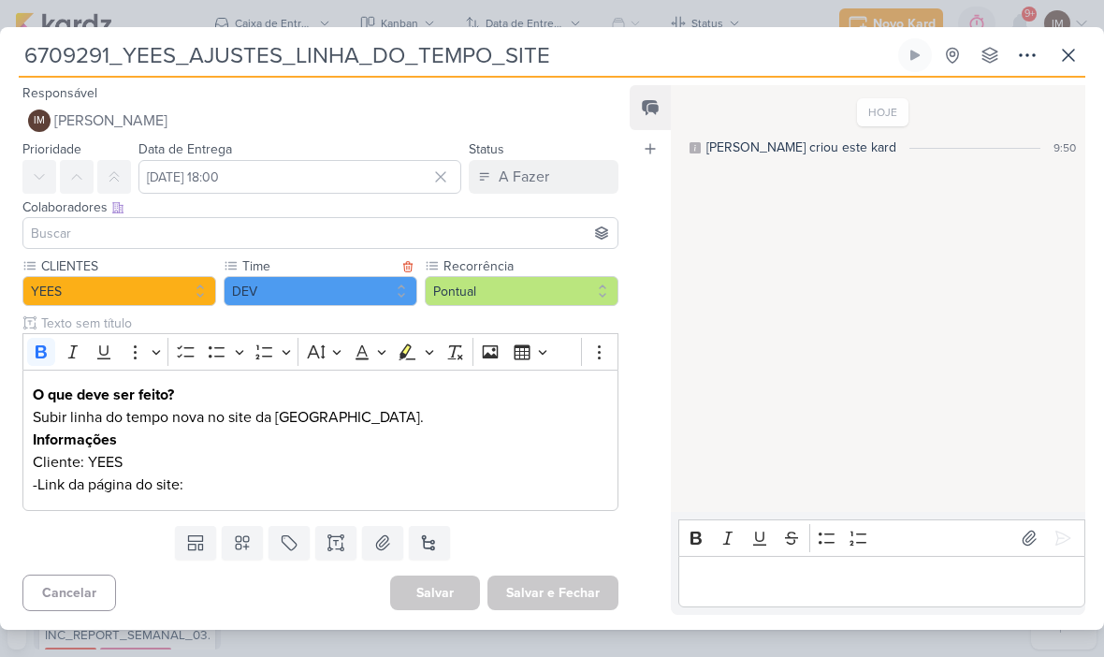
click at [263, 483] on p "-Link da página do site:" at bounding box center [320, 484] width 575 height 22
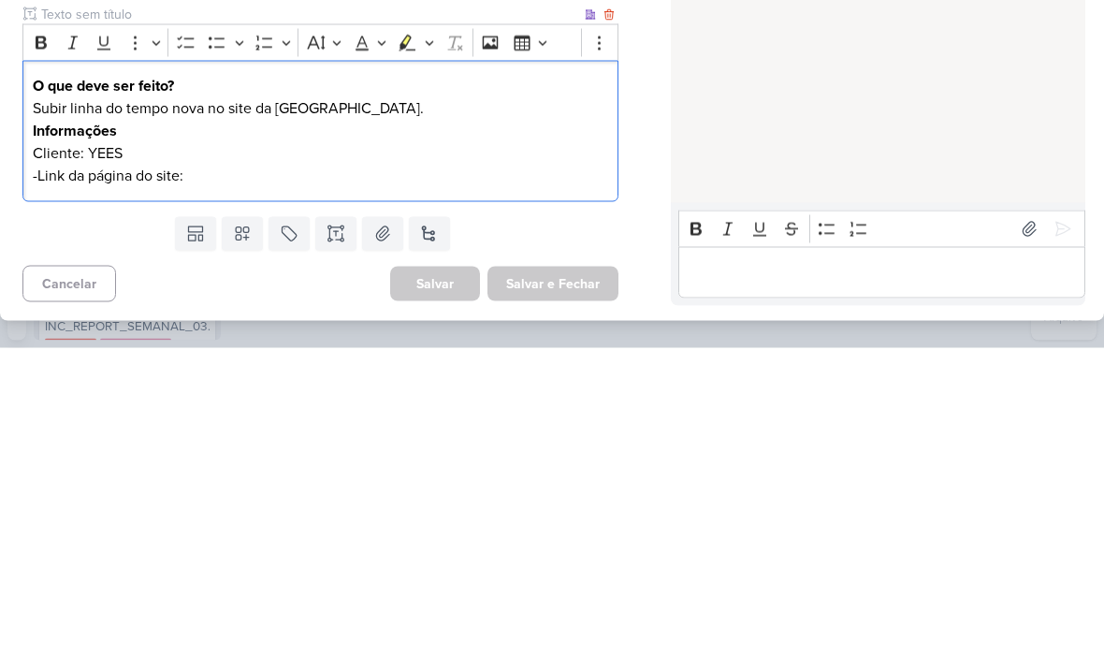
click at [210, 473] on p "-Link da página do site:" at bounding box center [320, 484] width 575 height 22
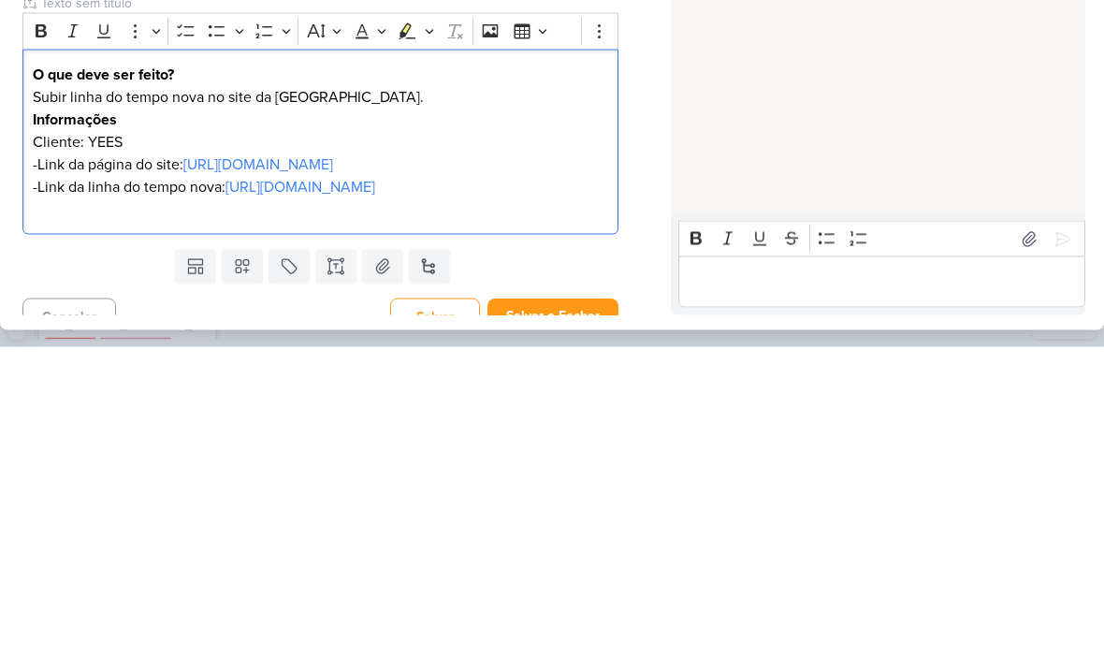
click at [911, 133] on div "HOJE [PERSON_NAME] criou este kard 9:50" at bounding box center [877, 300] width 413 height 446
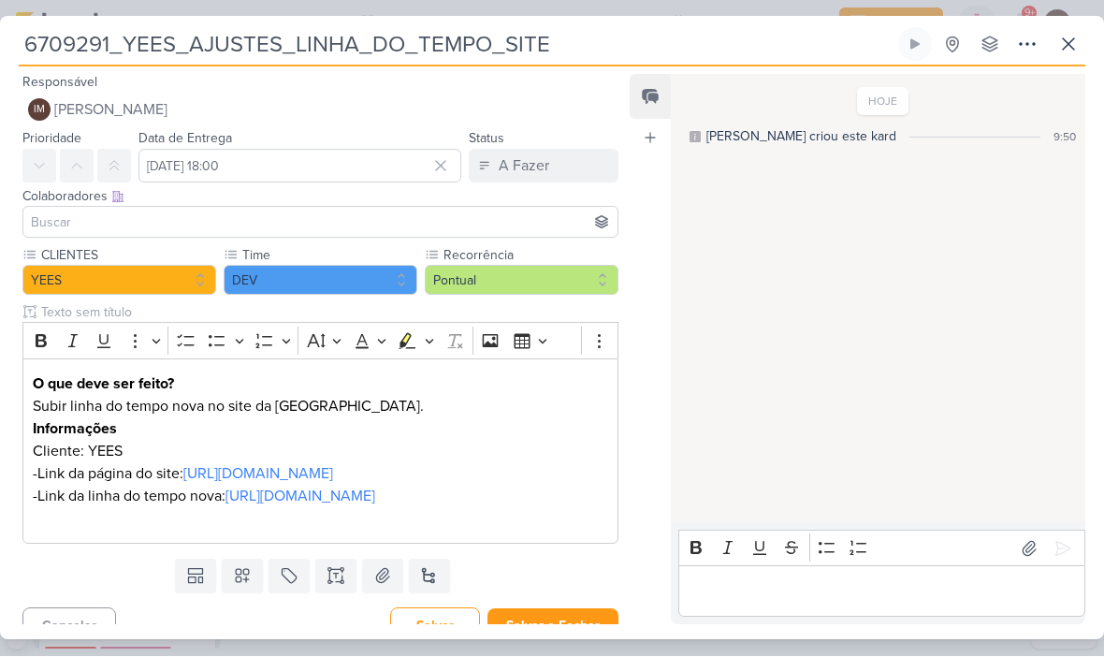
click at [107, 100] on span "[PERSON_NAME]" at bounding box center [110, 110] width 113 height 22
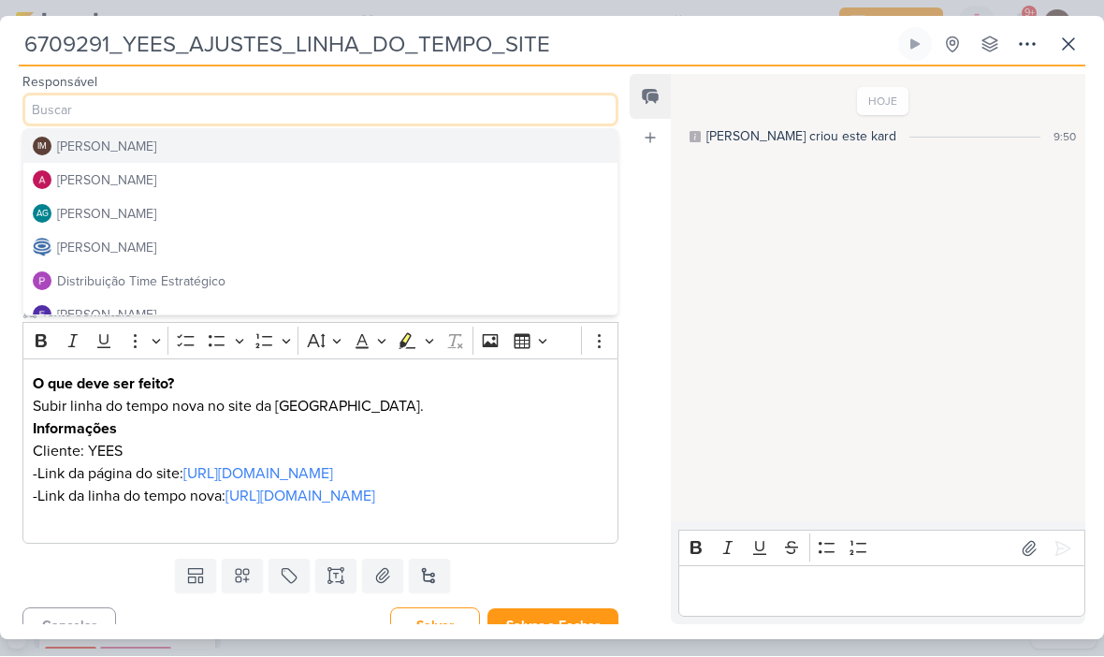
click at [99, 282] on div "Distribuição Time Estratégico" at bounding box center [141, 282] width 168 height 20
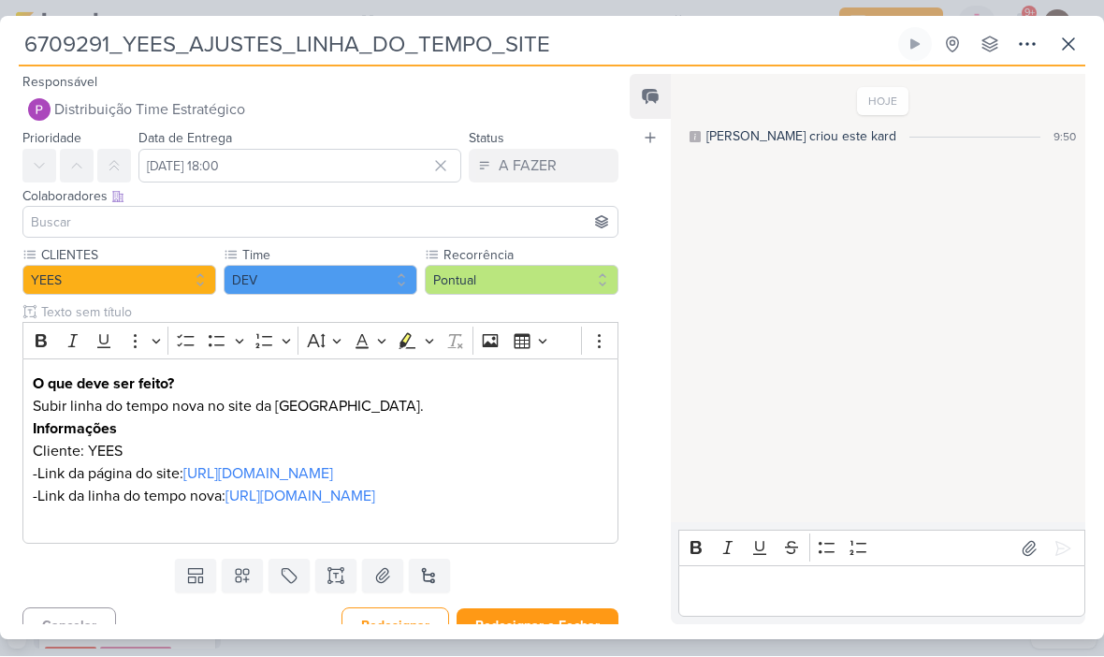
click at [51, 216] on input at bounding box center [320, 222] width 587 height 22
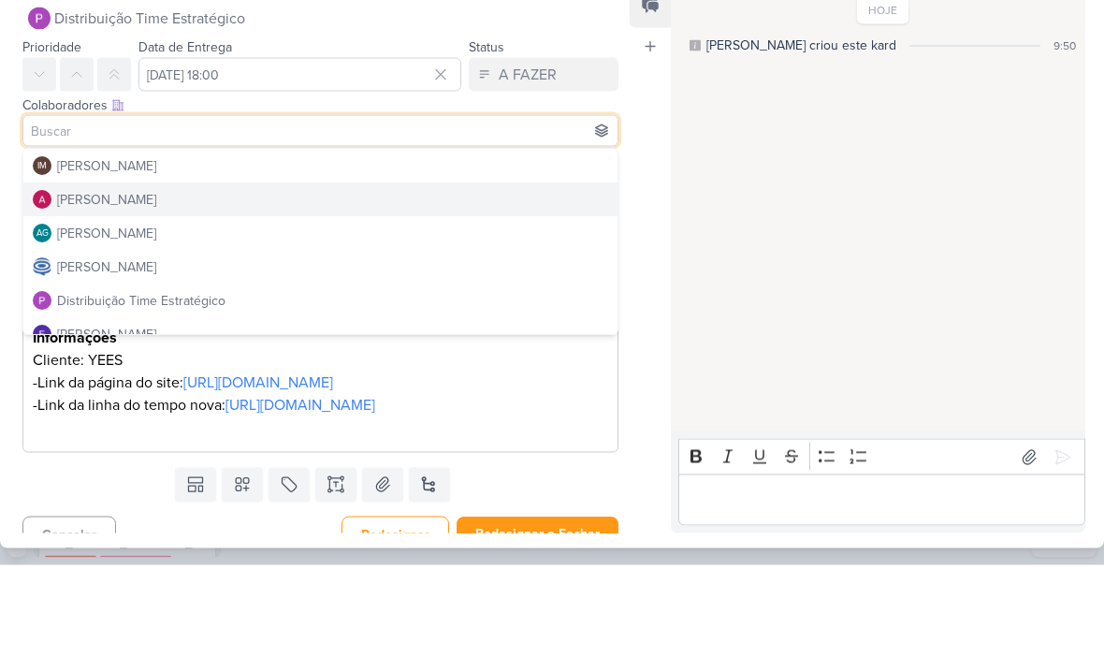
click at [83, 283] on div "[PERSON_NAME]" at bounding box center [106, 293] width 99 height 20
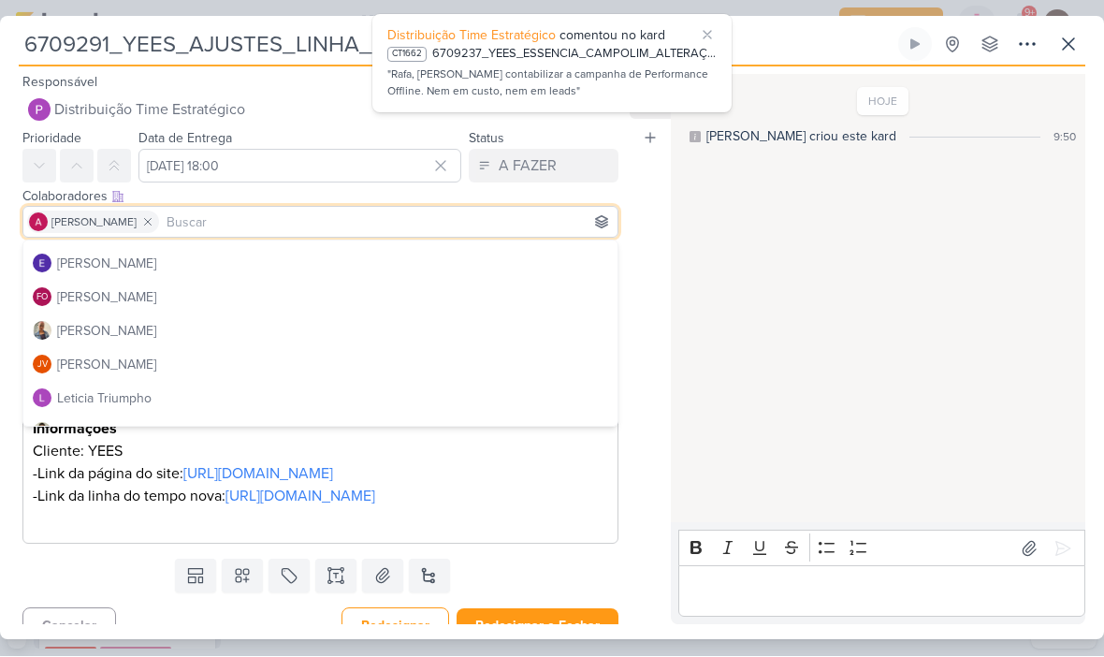
scroll to position [165, 0]
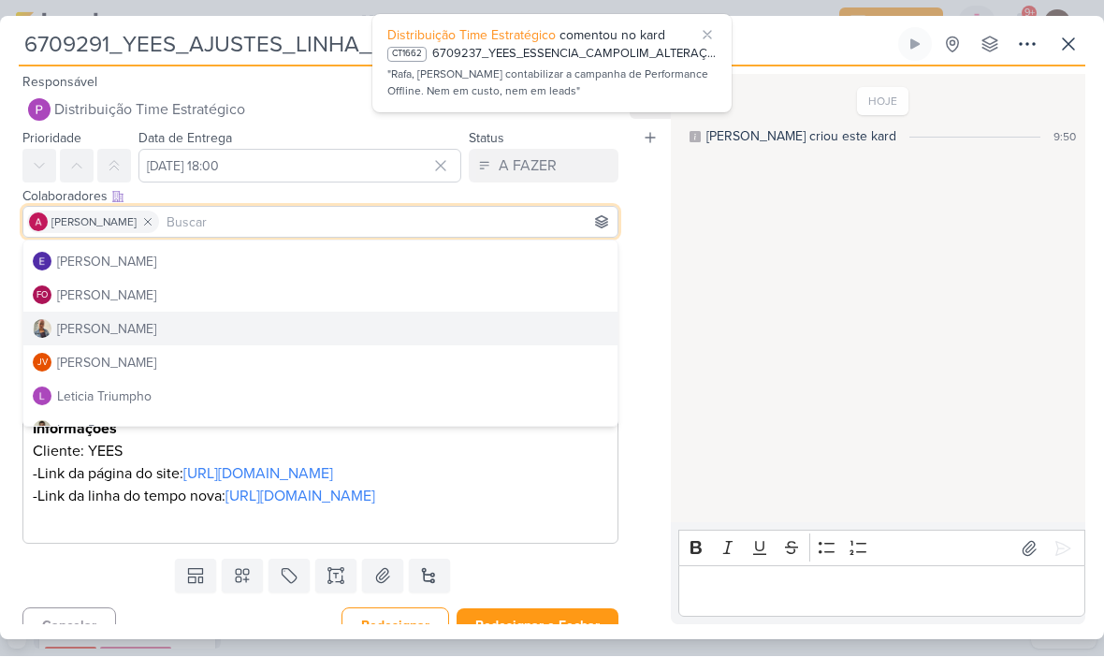
click at [71, 327] on div "[PERSON_NAME]" at bounding box center [106, 330] width 99 height 20
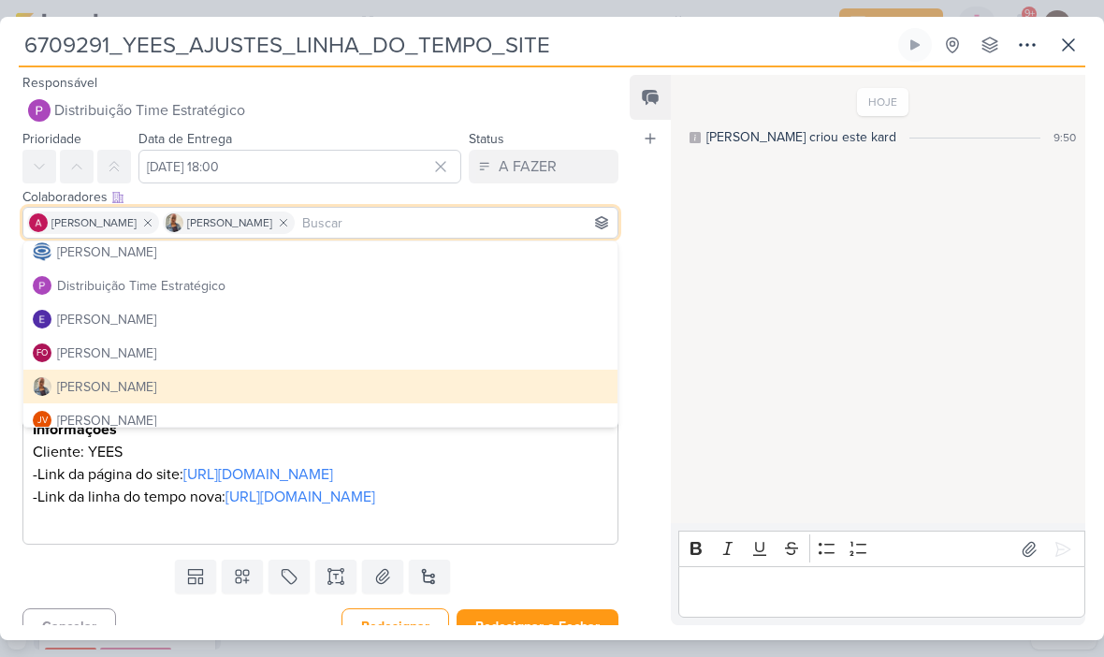
scroll to position [100, 0]
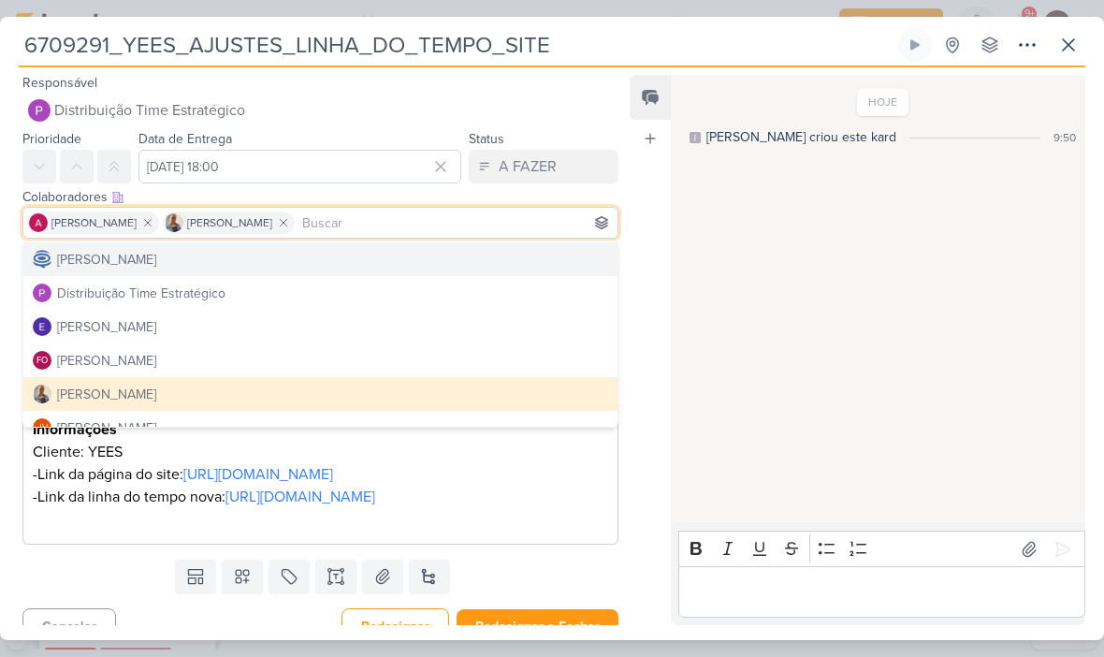
click at [80, 262] on div "[PERSON_NAME]" at bounding box center [106, 260] width 99 height 20
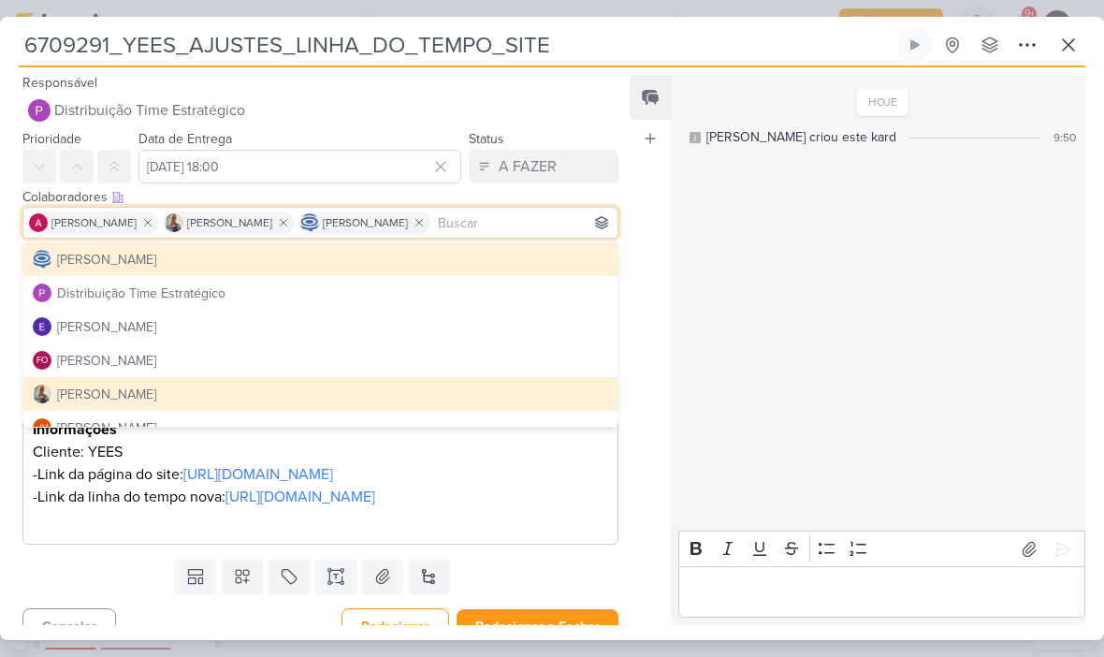
click at [822, 216] on div "HOJE [PERSON_NAME] criou este kard 9:50" at bounding box center [877, 300] width 413 height 446
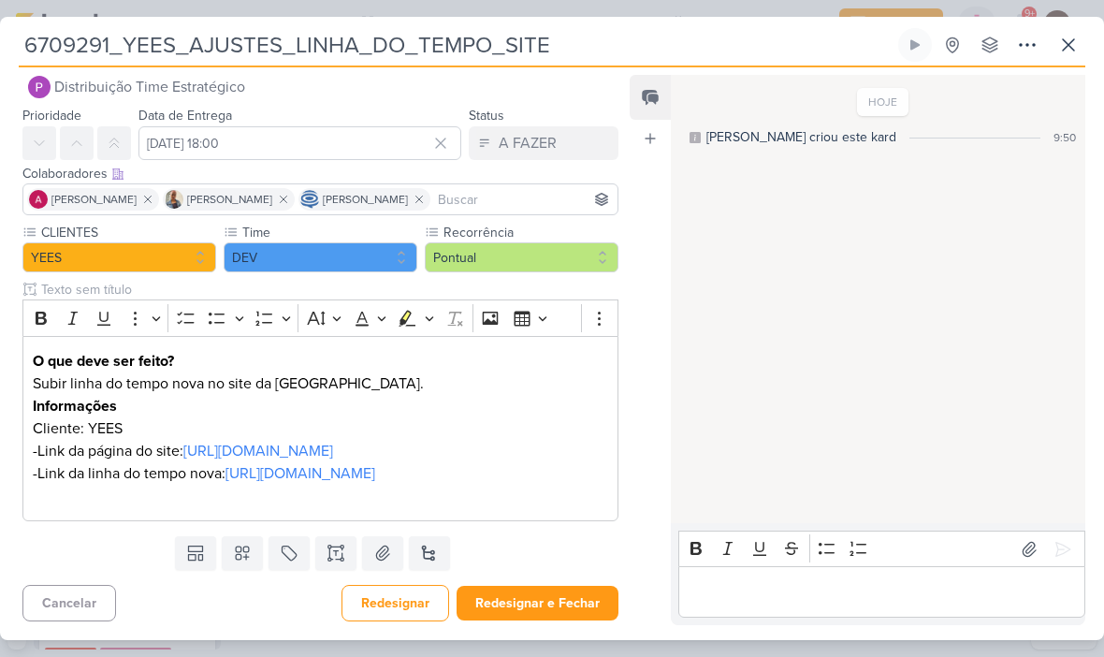
scroll to position [46, 0]
click at [748, 229] on div "HOJE [PERSON_NAME] criou este kard 9:50" at bounding box center [877, 300] width 413 height 446
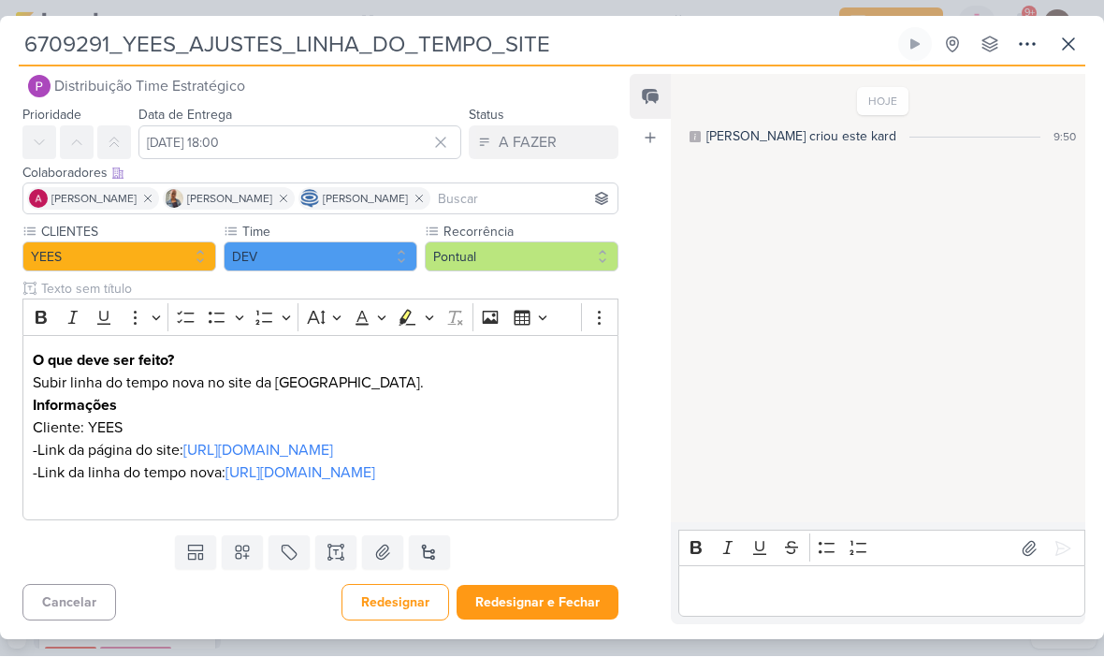
click at [521, 599] on button "Redesignar e Fechar" at bounding box center [538, 603] width 162 height 35
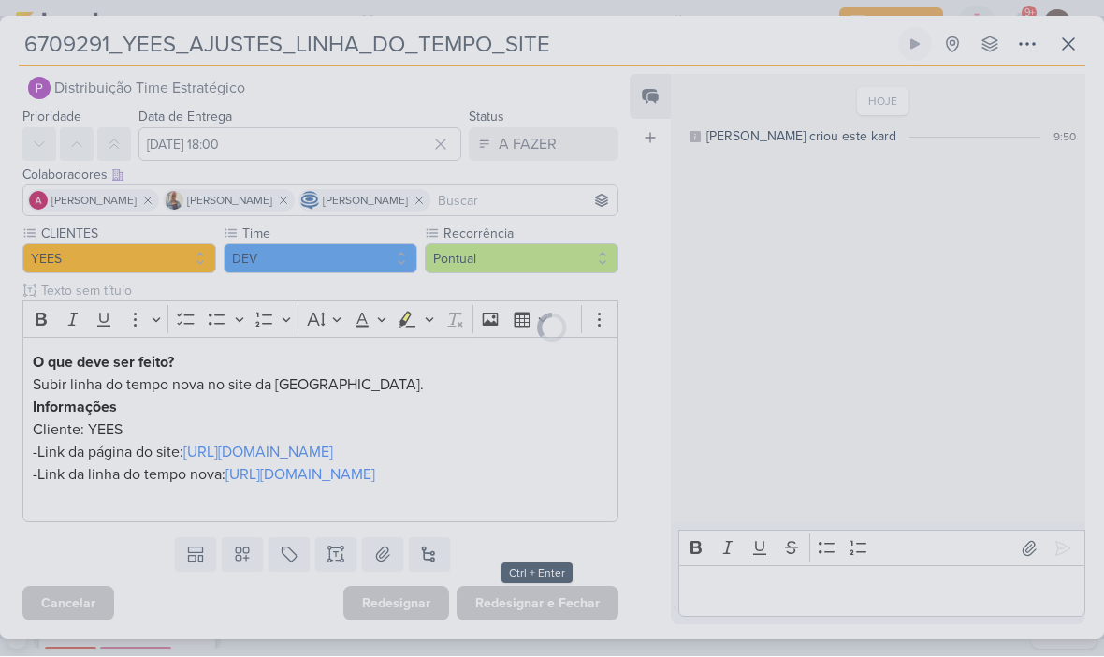
scroll to position [44, 0]
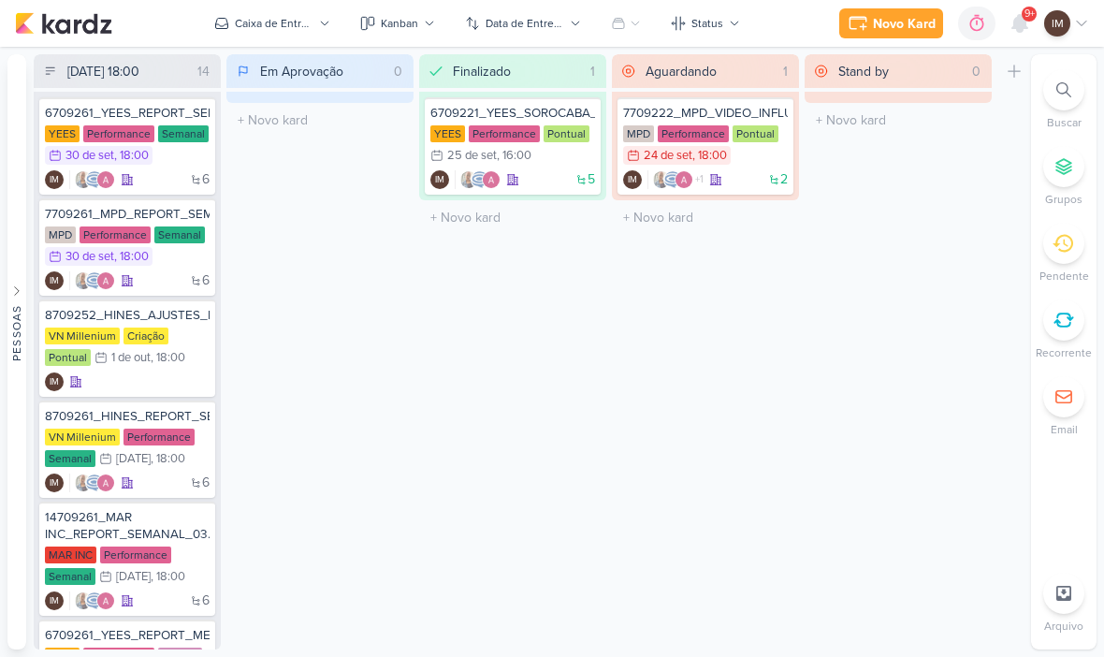
click at [1024, 30] on icon at bounding box center [1019, 23] width 22 height 22
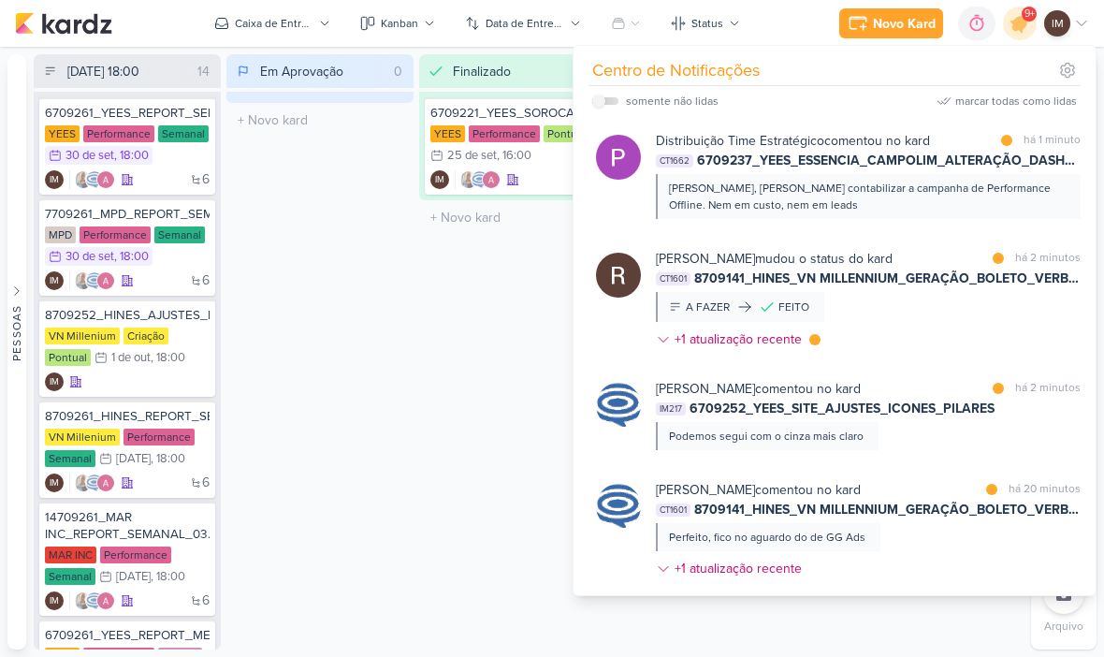
click at [1030, 208] on div "[PERSON_NAME], [PERSON_NAME] contabilizar a campanha de Performance Offline. Ne…" at bounding box center [867, 197] width 397 height 34
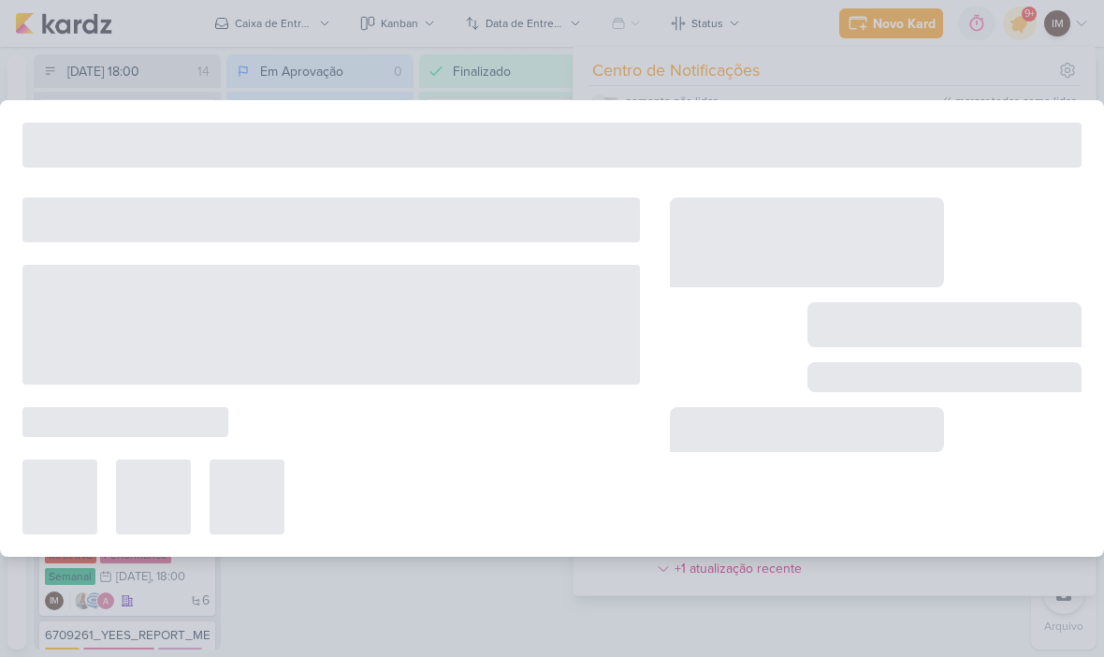
type input "6709237_YEES_ESSENCIA_CAMPOLIM_ALTERAÇÃO_DASHBOARD"
type input "1 de outubro de 2025 às 18:00"
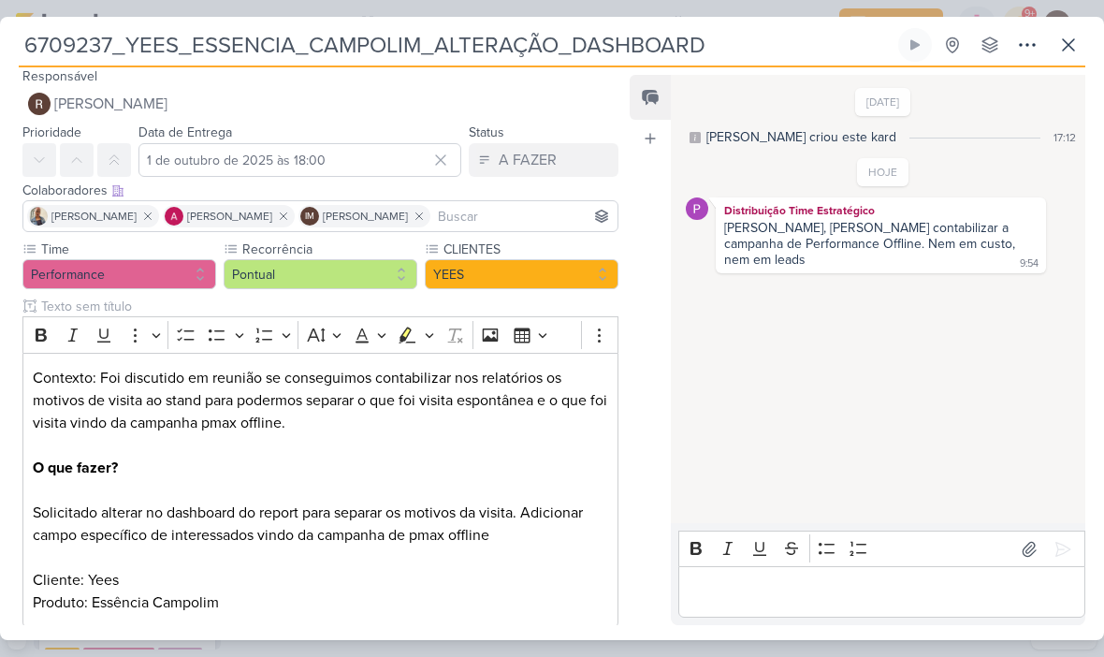
scroll to position [10, 0]
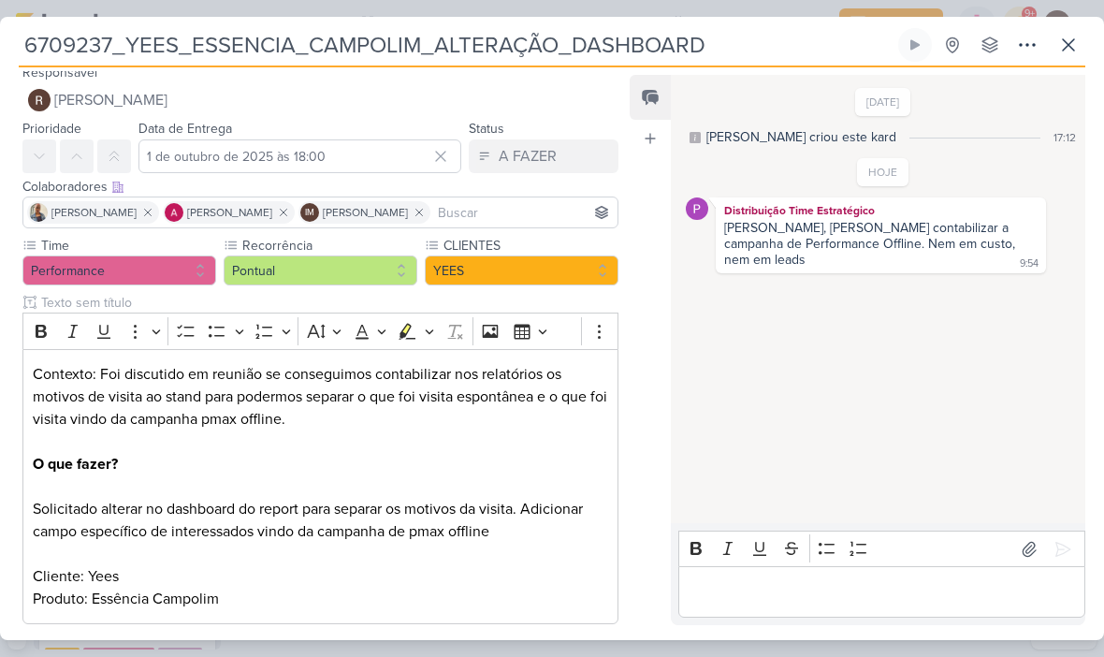
click at [1075, 50] on icon at bounding box center [1068, 45] width 22 height 22
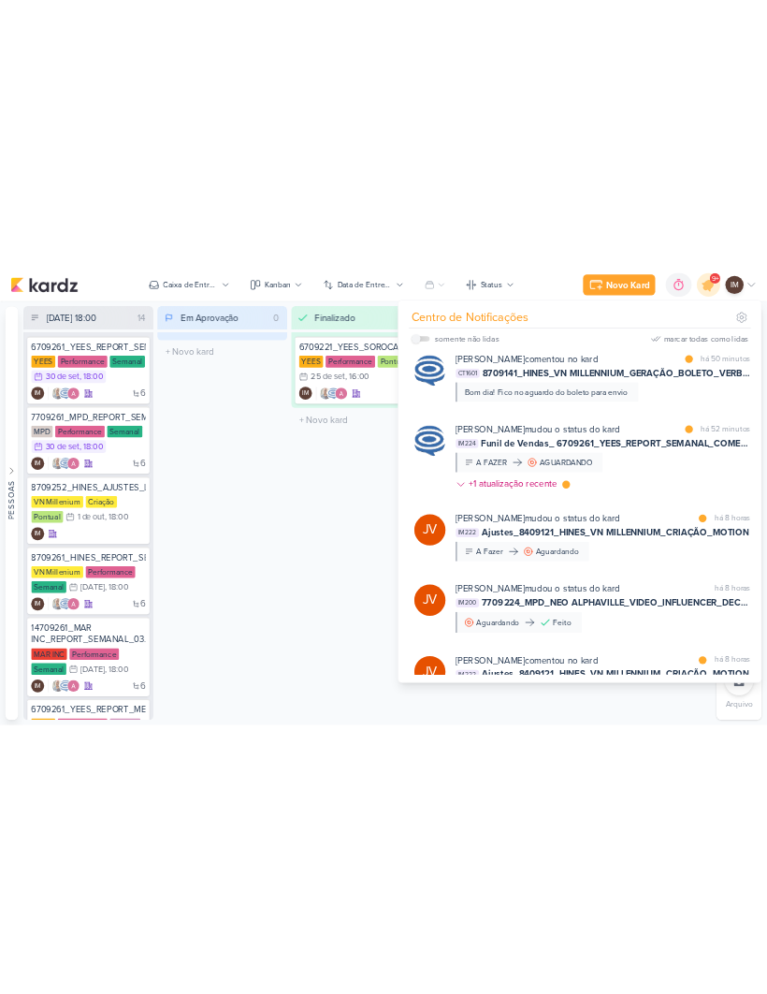
scroll to position [685, 0]
